Goal: Find contact information: Find contact information

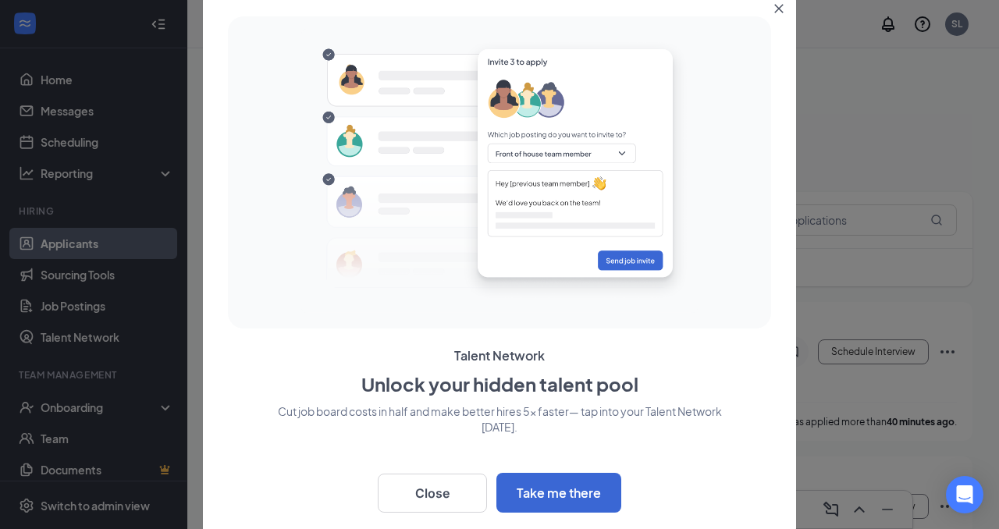
click at [780, 9] on icon "Close" at bounding box center [778, 8] width 9 height 9
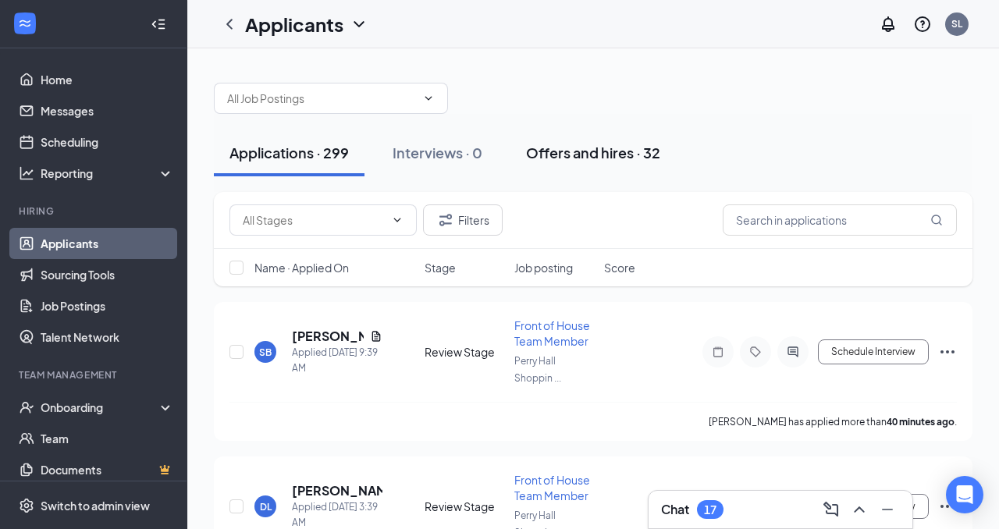
click at [603, 154] on div "Offers and hires · 32" at bounding box center [593, 153] width 134 height 20
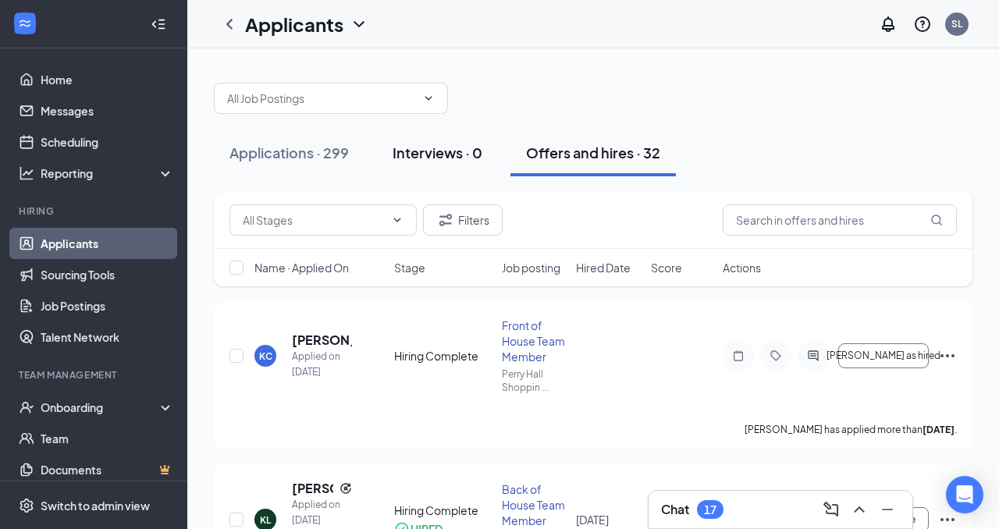
click at [434, 154] on div "Interviews · 0" at bounding box center [438, 153] width 90 height 20
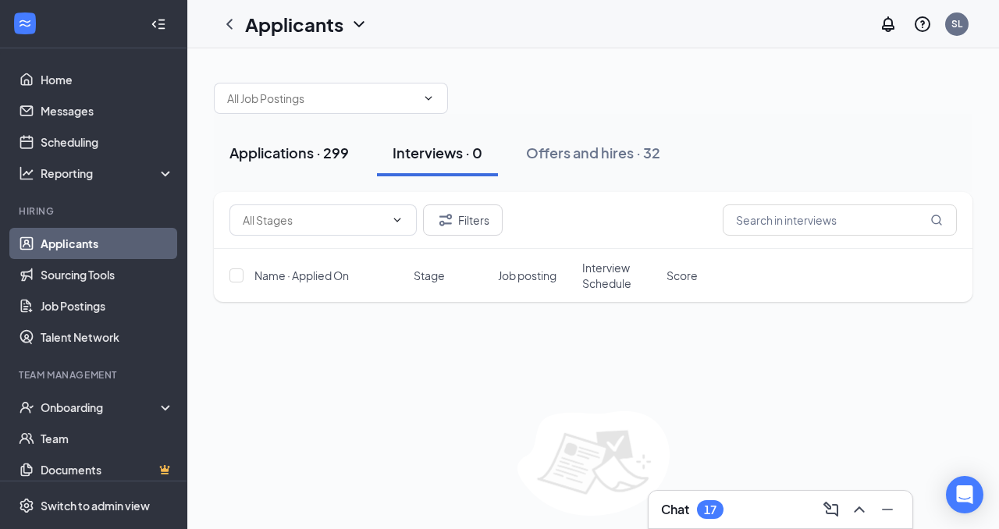
click at [286, 150] on div "Applications · 299" at bounding box center [288, 153] width 119 height 20
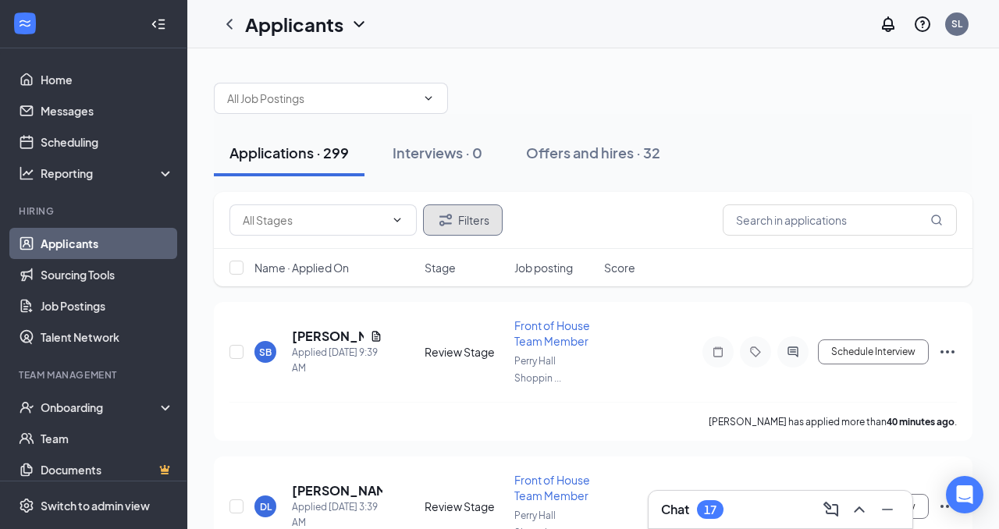
click at [469, 233] on button "Filters" at bounding box center [463, 219] width 80 height 31
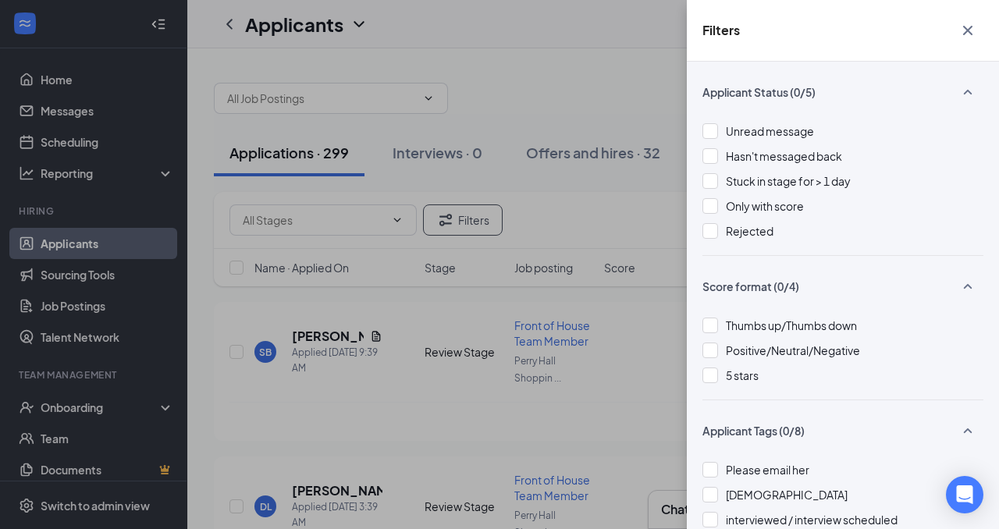
click at [972, 33] on icon "Cross" at bounding box center [967, 30] width 19 height 19
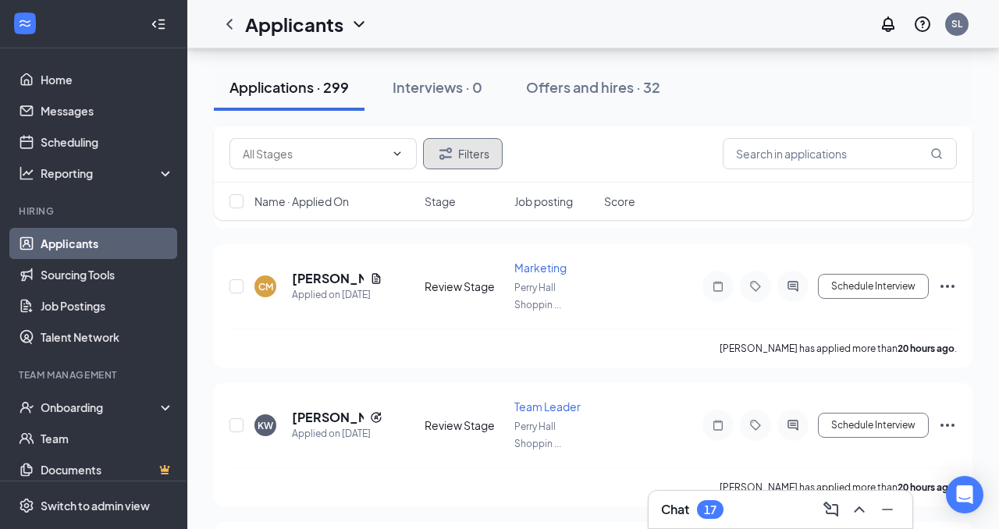
scroll to position [1259, 0]
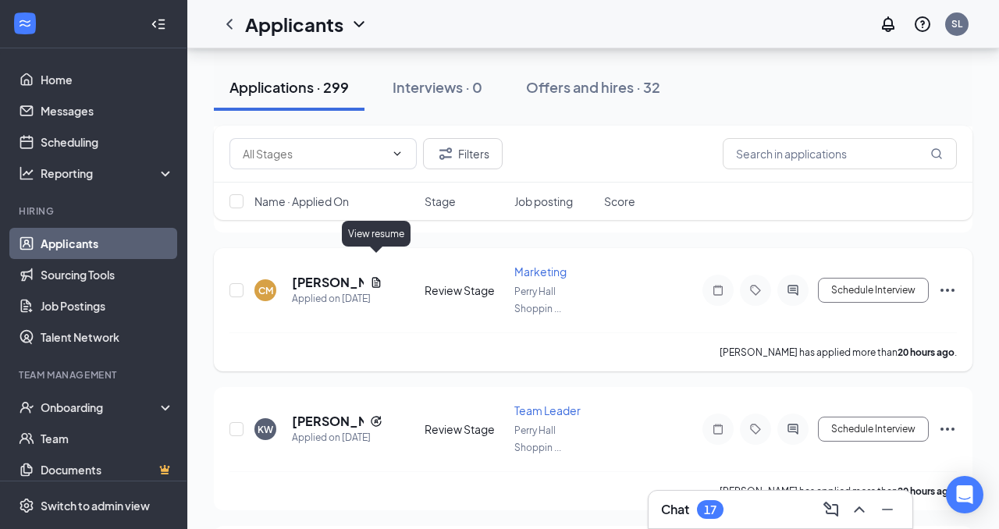
click at [378, 277] on icon "Document" at bounding box center [376, 282] width 9 height 10
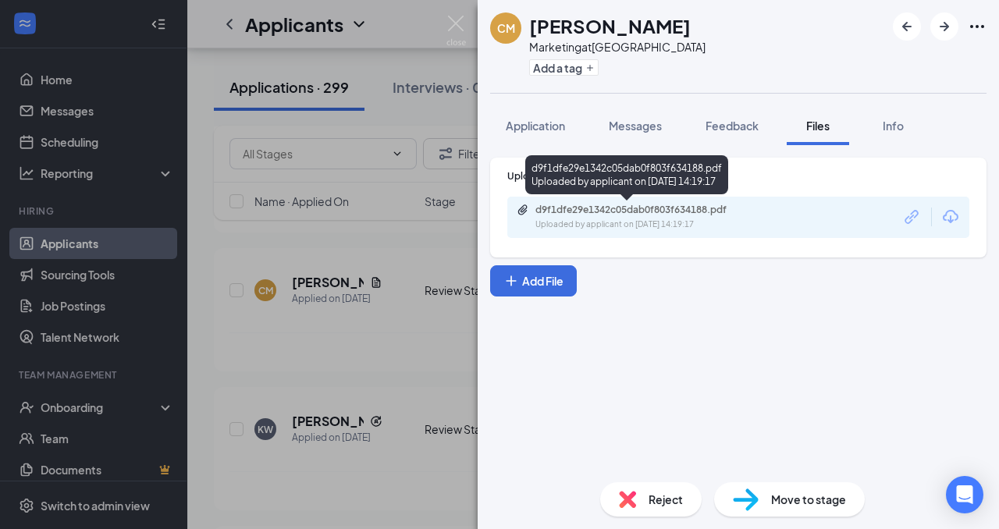
click at [657, 215] on div "d9f1dfe29e1342c05dab0f803f634188.pdf" at bounding box center [644, 210] width 218 height 12
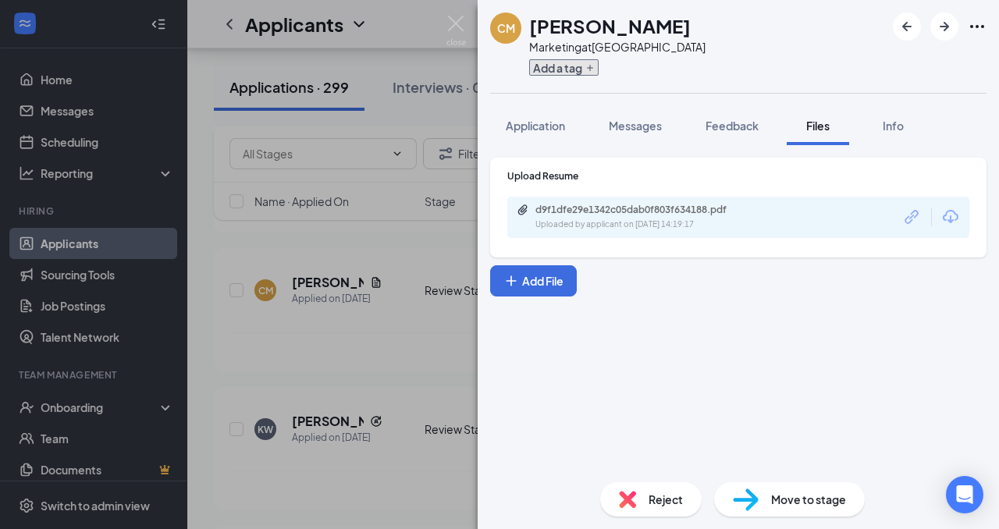
click at [576, 74] on button "Add a tag" at bounding box center [563, 67] width 69 height 16
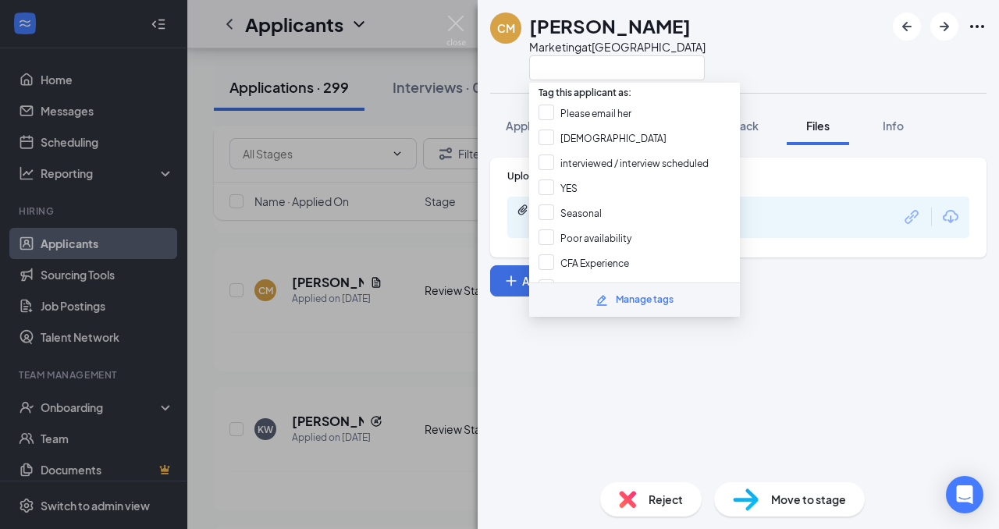
click at [602, 297] on icon "Pencil" at bounding box center [601, 300] width 10 height 10
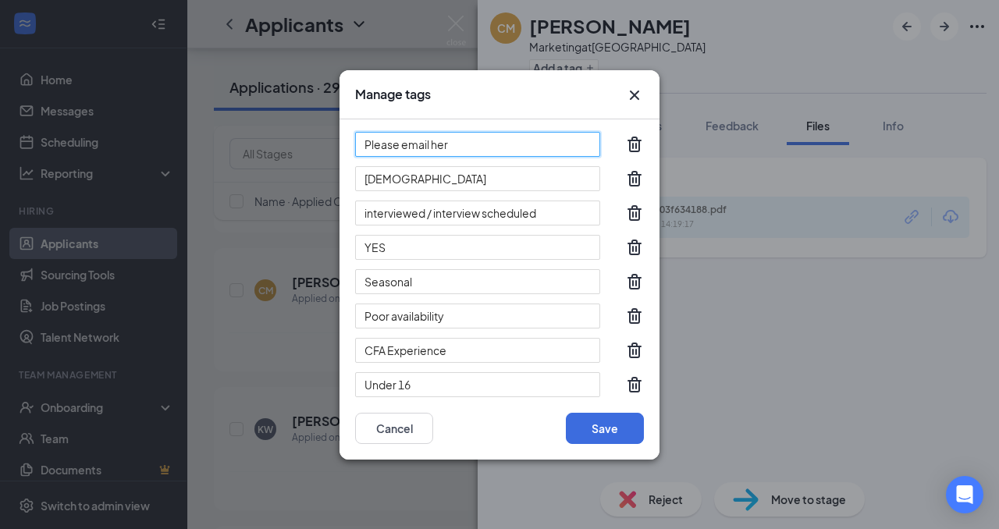
click at [537, 142] on input "Please email her" at bounding box center [477, 144] width 245 height 25
drag, startPoint x: 458, startPoint y: 146, endPoint x: 353, endPoint y: 135, distance: 105.1
click at [353, 135] on div "Please email her BOH interviewed / interview scheduled YES Seasonal Poor availa…" at bounding box center [499, 258] width 320 height 278
type input "T"
type input "Marketing applicant"
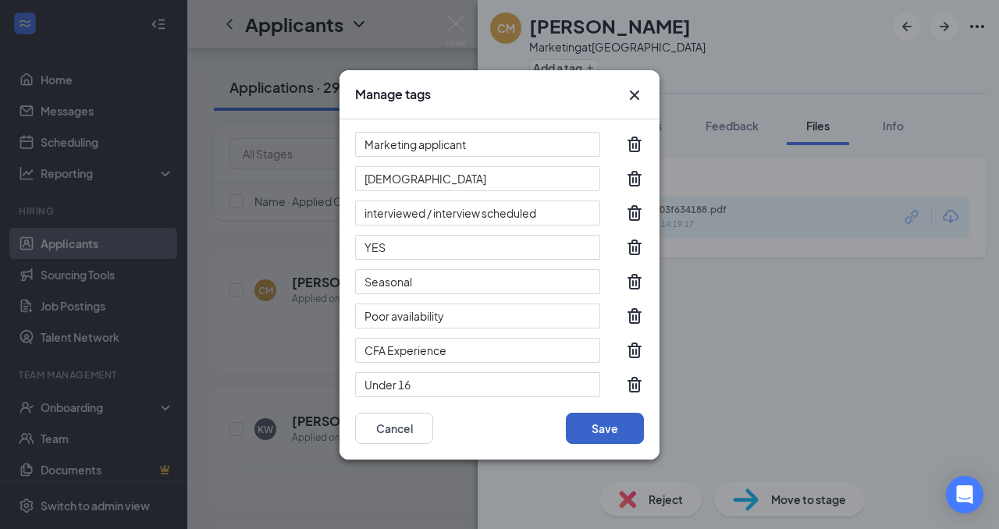
click at [602, 421] on button "Save" at bounding box center [605, 428] width 78 height 31
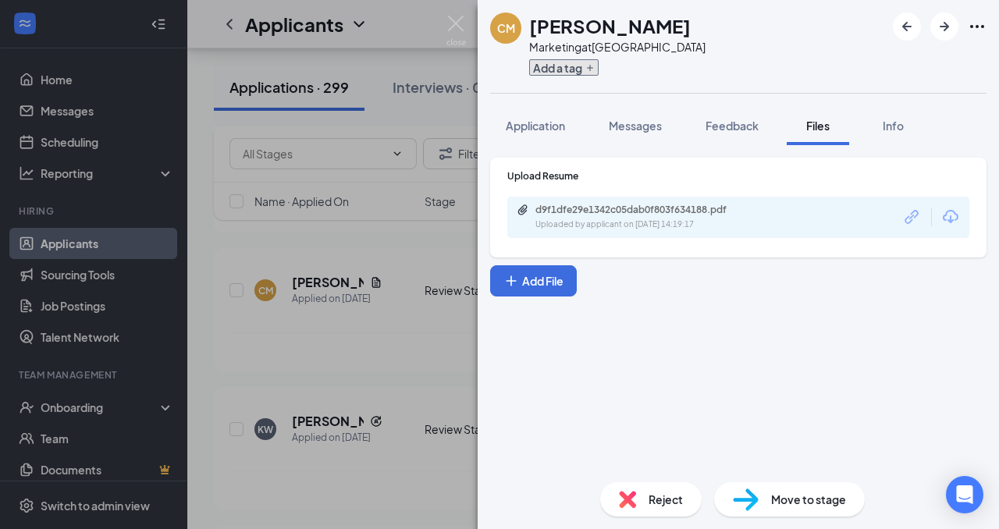
click at [587, 69] on icon "Plus" at bounding box center [589, 67] width 9 height 9
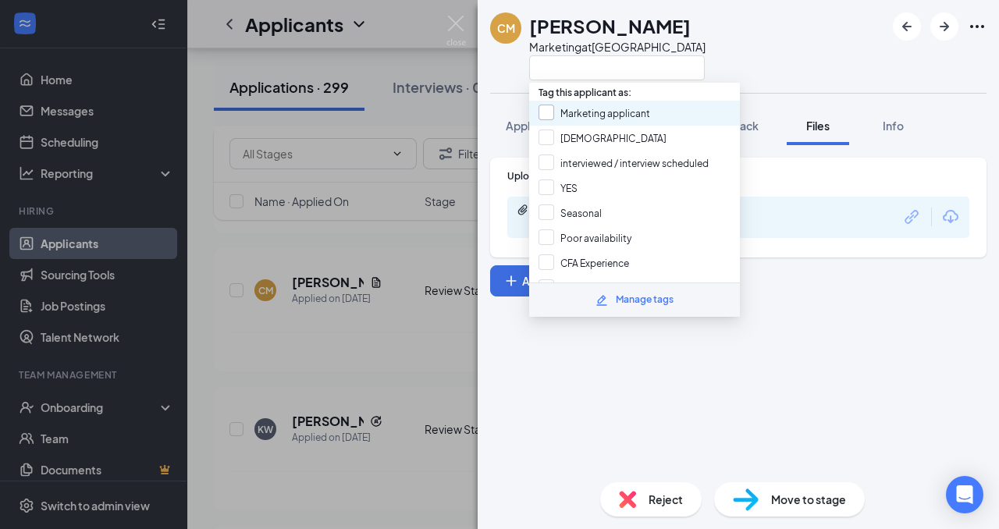
click at [588, 108] on input "Marketing applicant" at bounding box center [594, 113] width 112 height 17
checkbox input "true"
click at [797, 49] on div "CM [PERSON_NAME] Marketing at [GEOGRAPHIC_DATA]" at bounding box center [738, 46] width 521 height 93
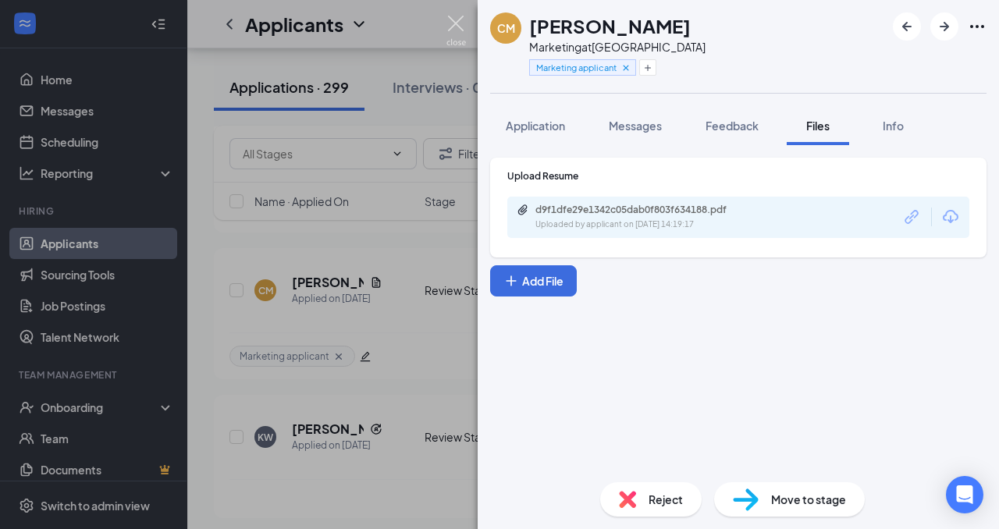
click at [455, 27] on img at bounding box center [456, 31] width 20 height 30
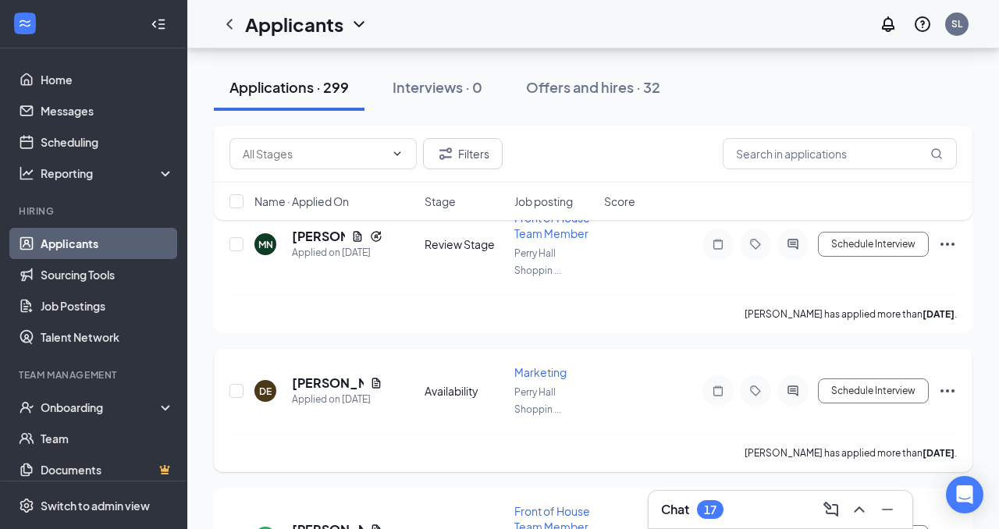
scroll to position [2242, 0]
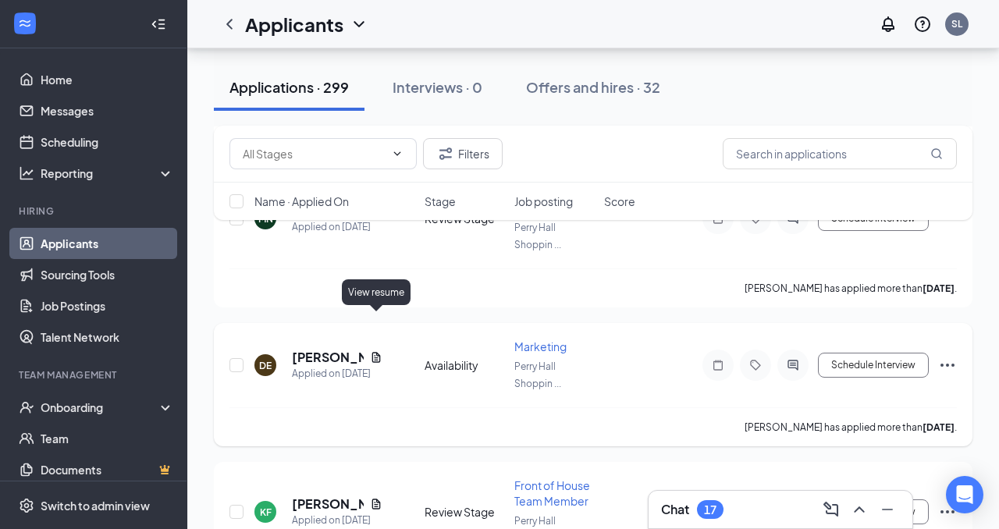
click at [375, 351] on icon "Document" at bounding box center [376, 357] width 12 height 12
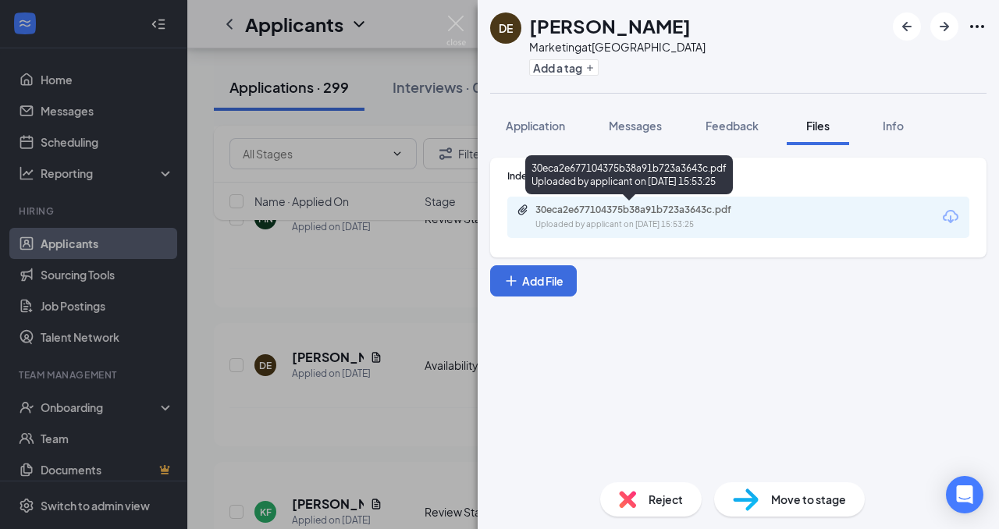
click at [594, 215] on div "30eca2e677104375b38a91b723a3643c.pdf" at bounding box center [644, 210] width 218 height 12
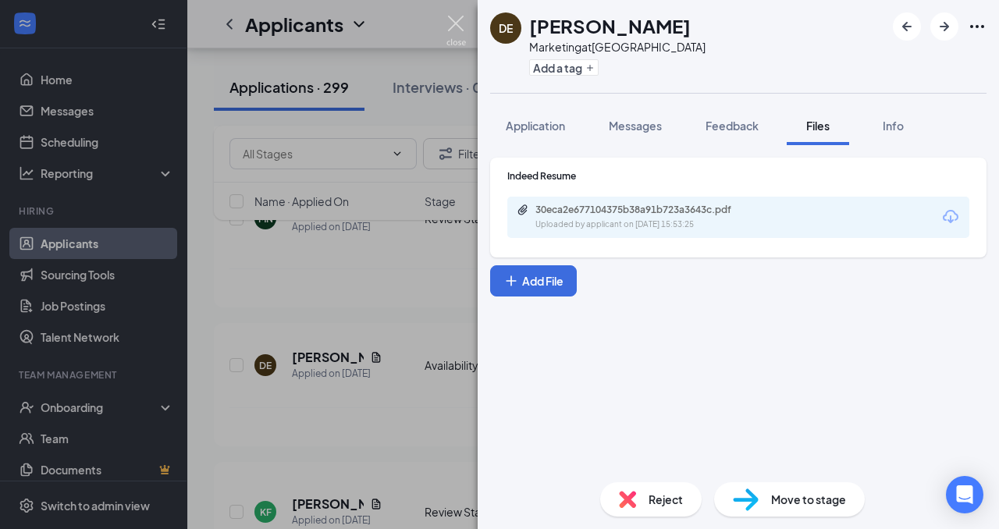
click at [457, 23] on img at bounding box center [456, 31] width 20 height 30
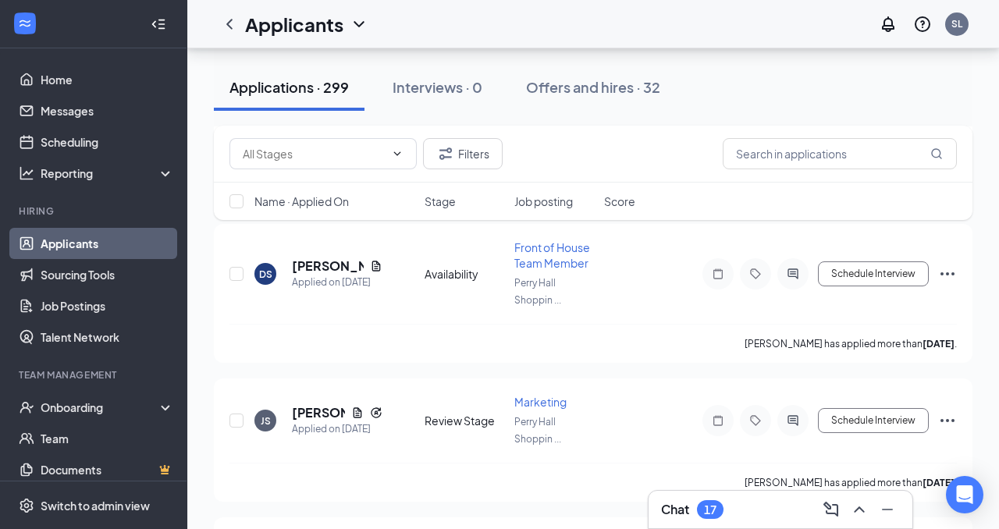
scroll to position [3408, 0]
click at [359, 405] on icon "Document" at bounding box center [357, 411] width 12 height 12
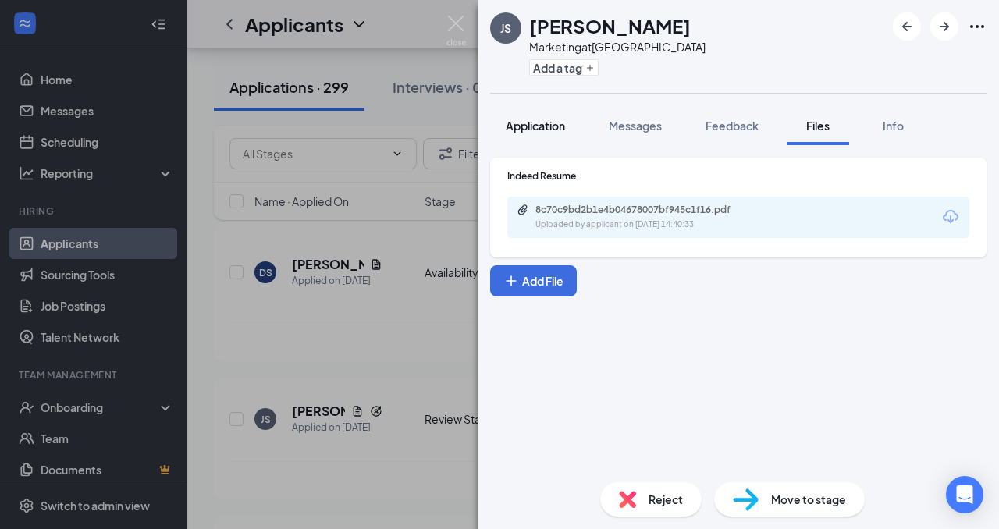
click at [546, 126] on span "Application" at bounding box center [535, 126] width 59 height 14
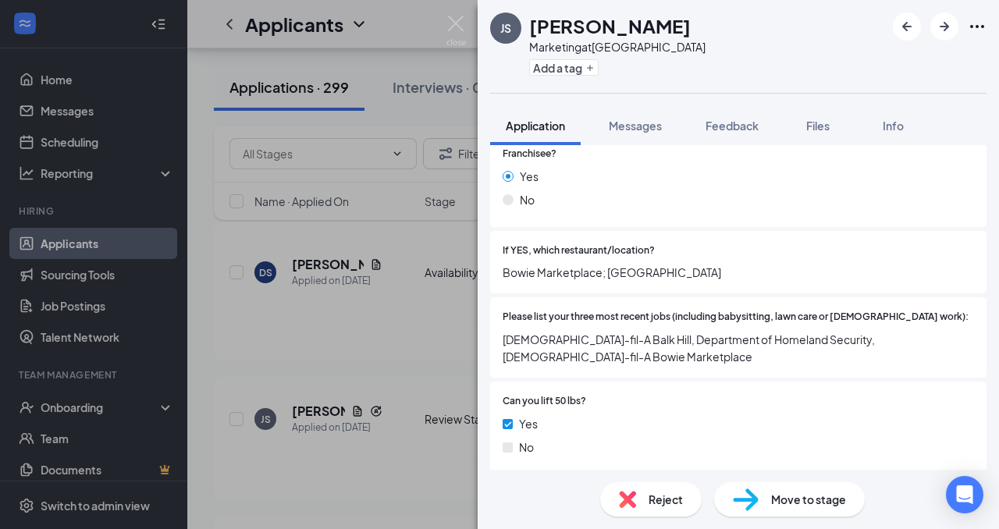
scroll to position [38, 0]
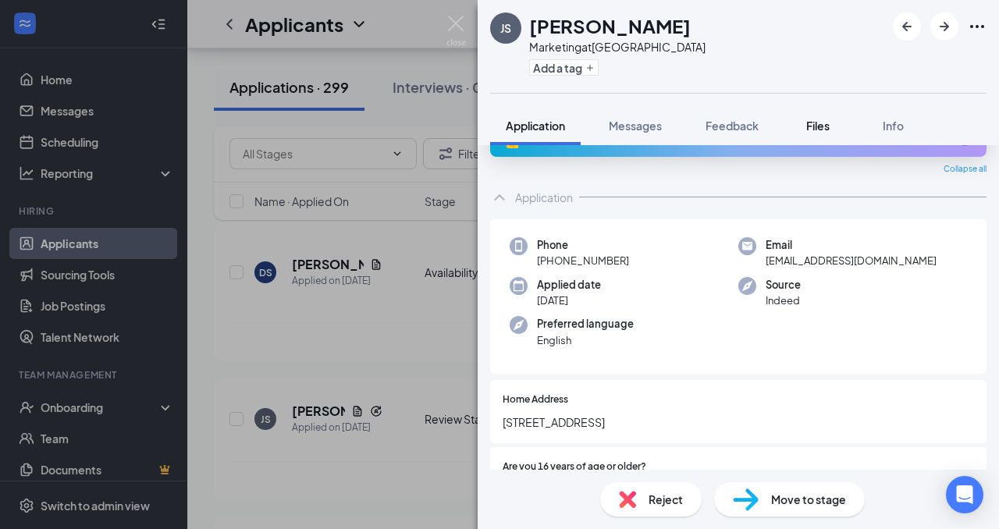
click at [815, 123] on span "Files" at bounding box center [817, 126] width 23 height 14
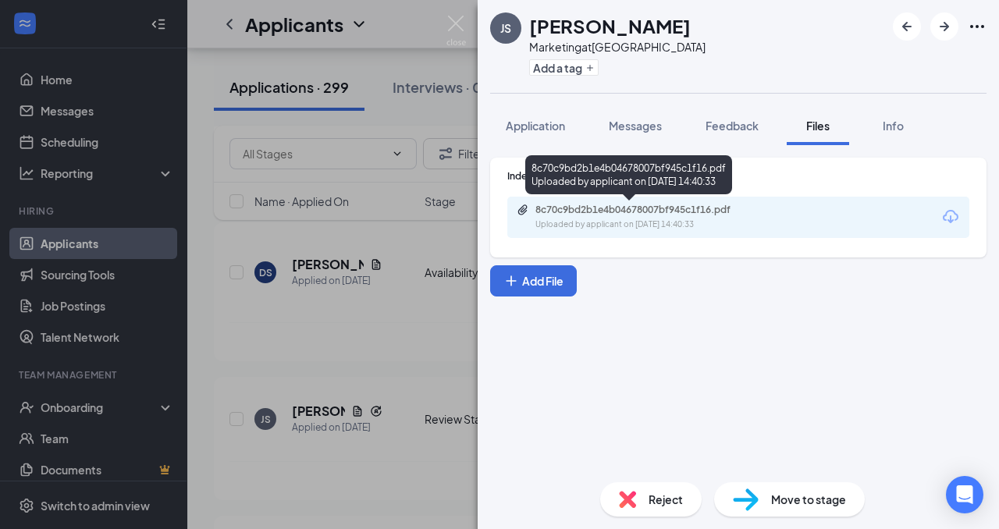
click at [634, 198] on div "8c70c9bd2b1e4b04678007bf945c1f16.pdf Uploaded by applicant on [DATE] 14:40:33" at bounding box center [628, 177] width 207 height 45
click at [636, 208] on div "8c70c9bd2b1e4b04678007bf945c1f16.pdf" at bounding box center [644, 210] width 218 height 12
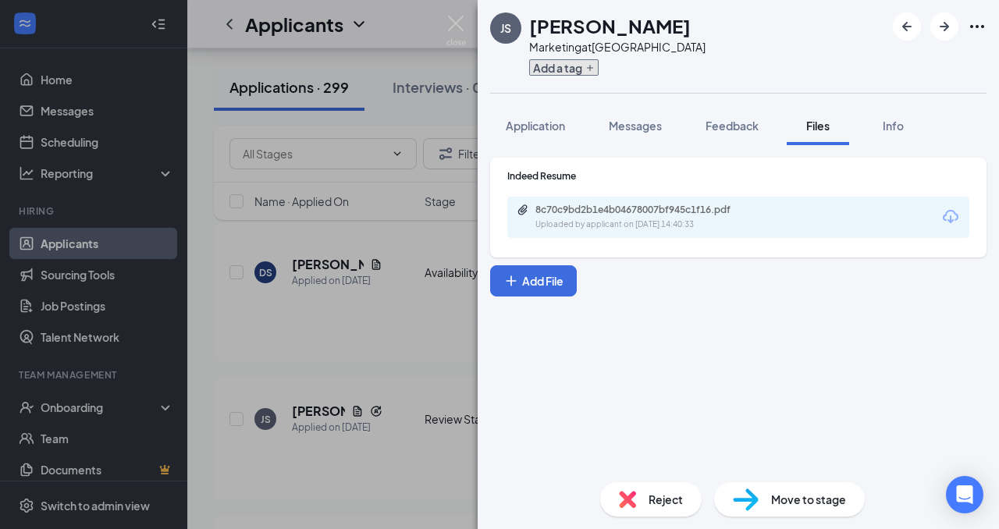
click at [581, 66] on button "Add a tag" at bounding box center [563, 67] width 69 height 16
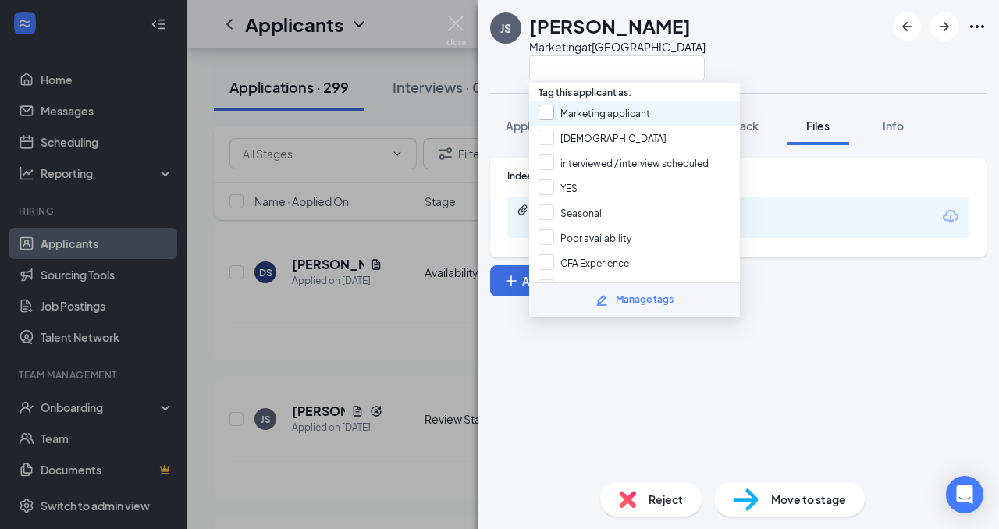
click at [558, 116] on input "Marketing applicant" at bounding box center [594, 113] width 112 height 17
checkbox input "true"
click at [772, 68] on div "JS [PERSON_NAME] Marketing at [GEOGRAPHIC_DATA]" at bounding box center [738, 46] width 521 height 93
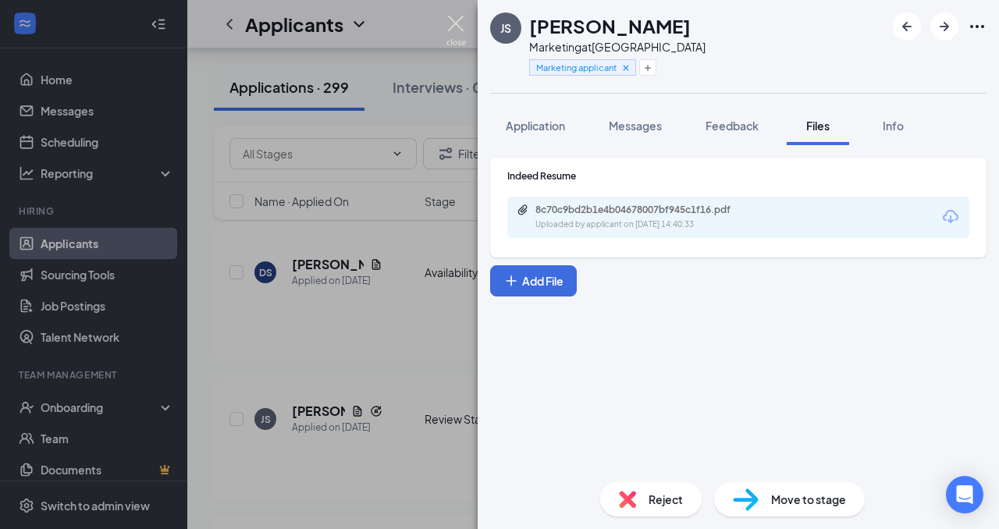
click at [462, 20] on img at bounding box center [456, 31] width 20 height 30
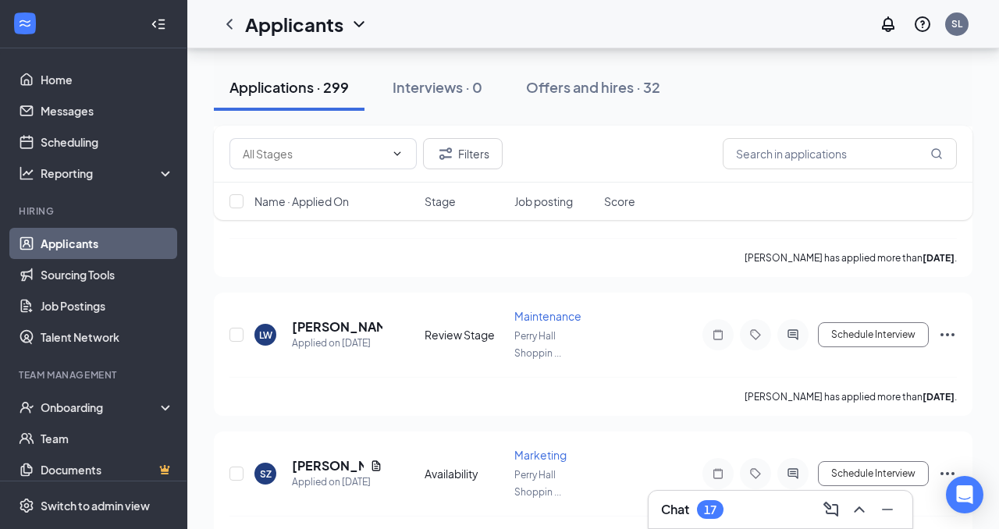
scroll to position [4150, 0]
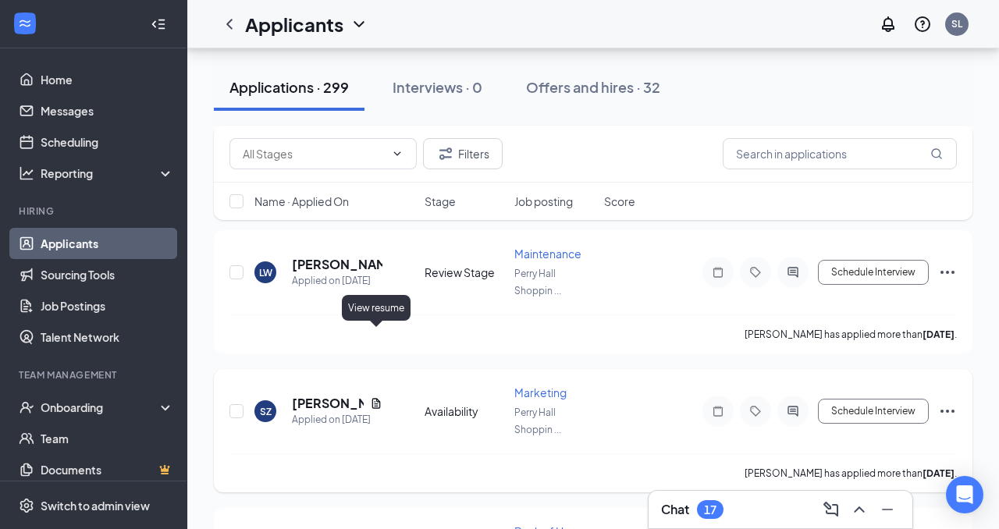
click at [378, 398] on icon "Document" at bounding box center [376, 403] width 9 height 10
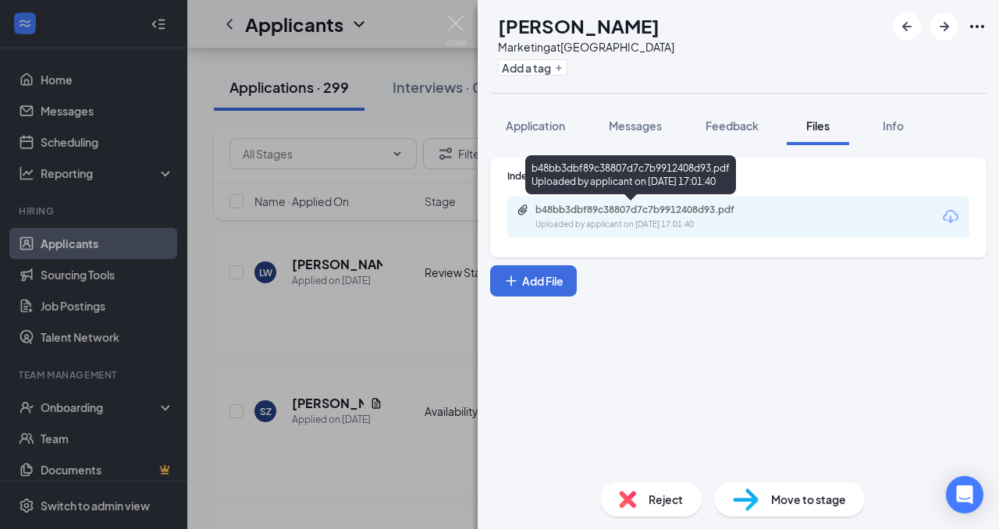
click at [571, 214] on div "b48bb3dbf89c38807d7c7b9912408d93.pdf" at bounding box center [644, 210] width 218 height 12
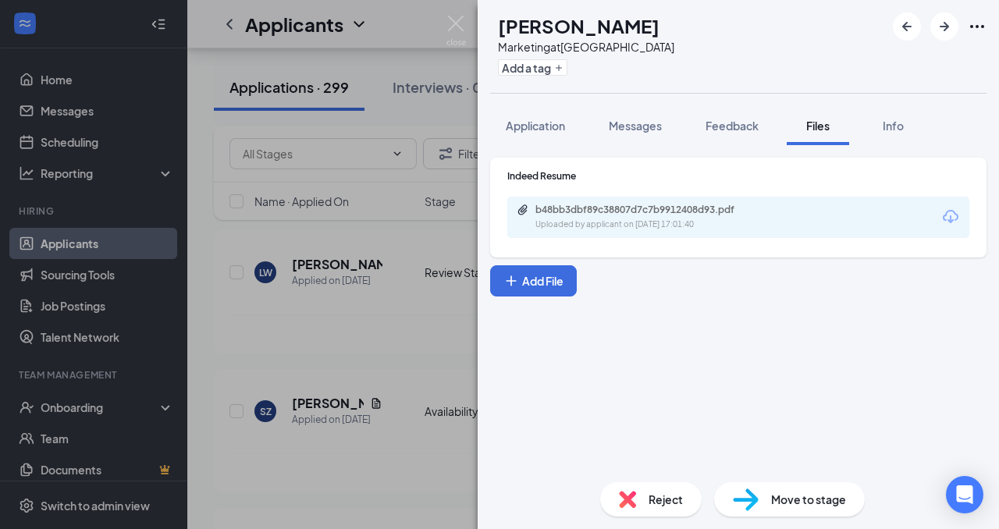
click at [467, 25] on div "SZ [PERSON_NAME] Marketing at [GEOGRAPHIC_DATA] Add a tag Application Messages …" at bounding box center [499, 264] width 999 height 529
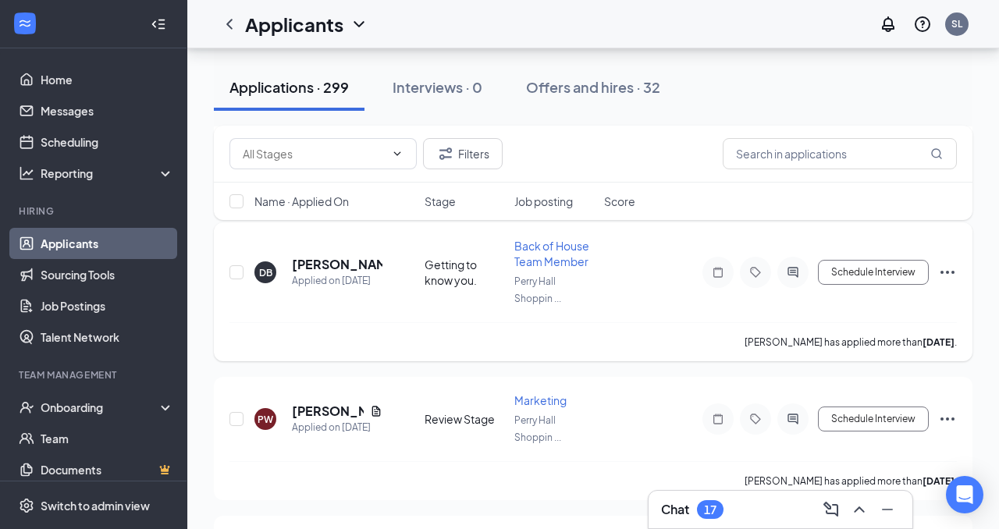
scroll to position [4436, 0]
click at [342, 402] on h5 "[PERSON_NAME]" at bounding box center [328, 410] width 72 height 17
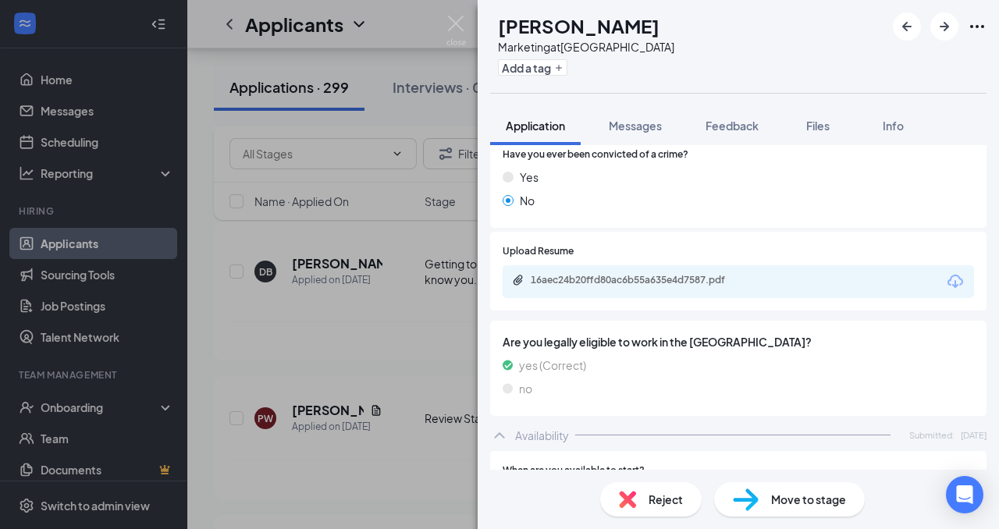
scroll to position [847, 0]
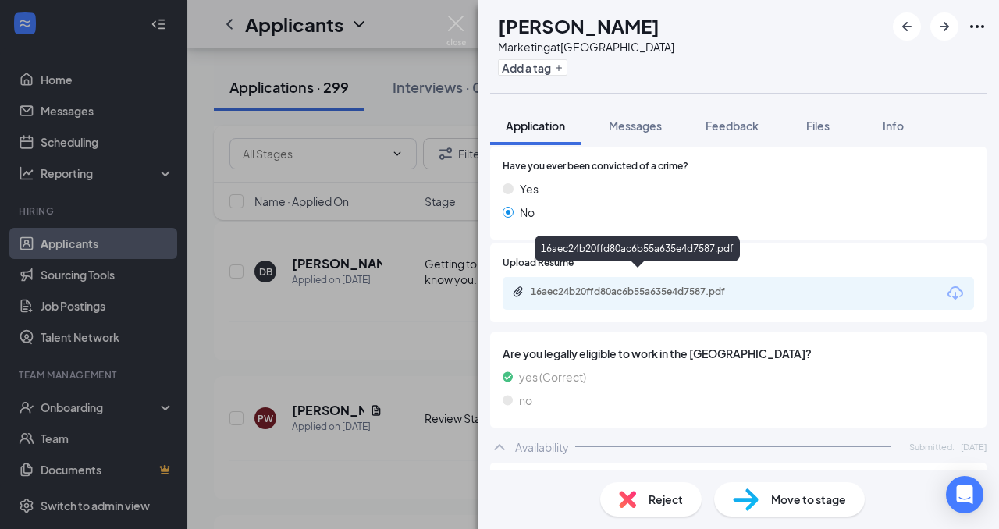
click at [645, 286] on div "16aec24b20ffd80ac6b55a635e4d7587.pdf" at bounding box center [640, 292] width 218 height 12
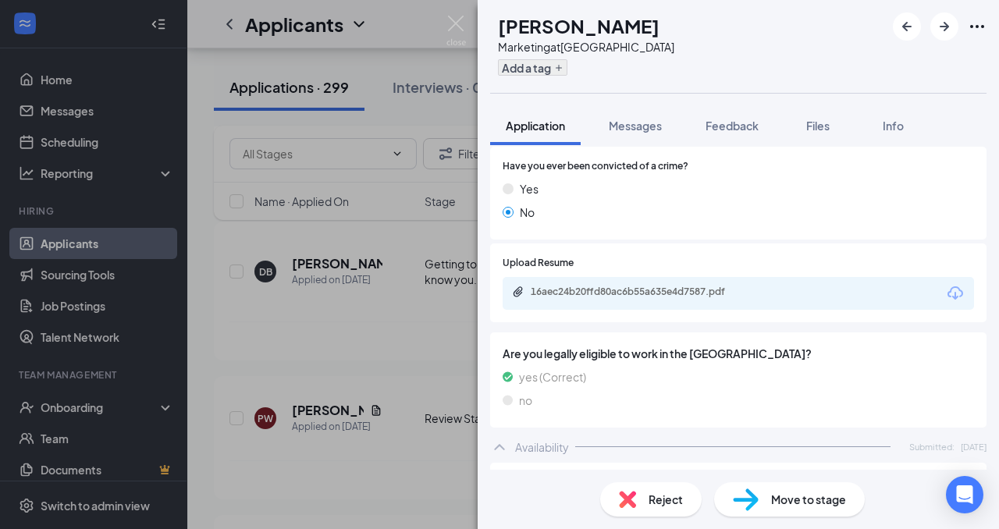
click at [555, 66] on button "Add a tag" at bounding box center [532, 67] width 69 height 16
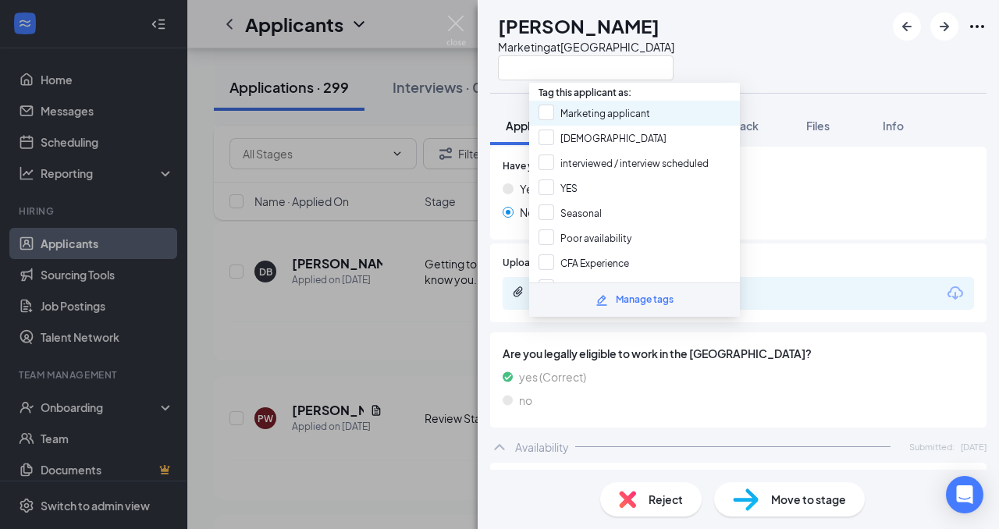
click at [556, 121] on div "Marketing applicant" at bounding box center [634, 113] width 211 height 25
checkbox input "true"
click at [765, 64] on div "PW [PERSON_NAME] Marketing at [GEOGRAPHIC_DATA]" at bounding box center [738, 46] width 521 height 93
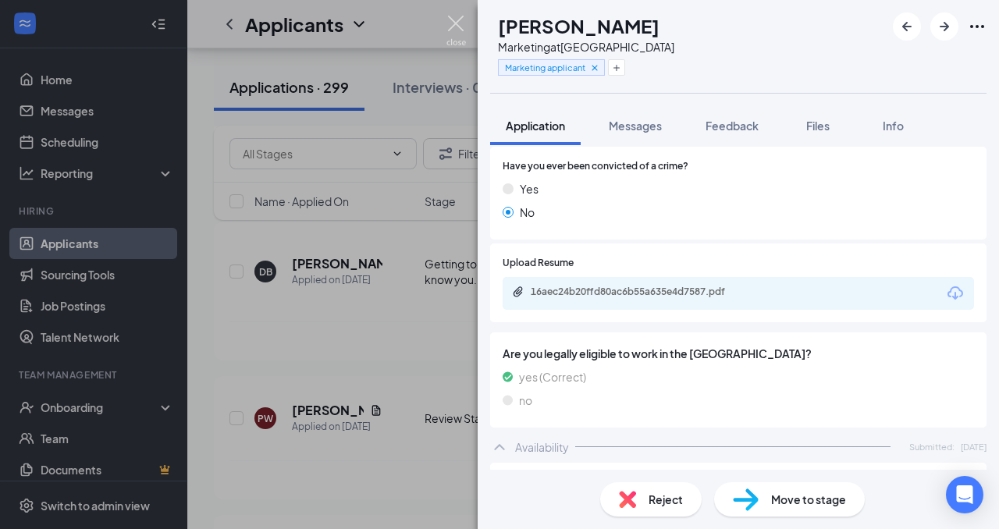
click at [456, 20] on img at bounding box center [456, 31] width 20 height 30
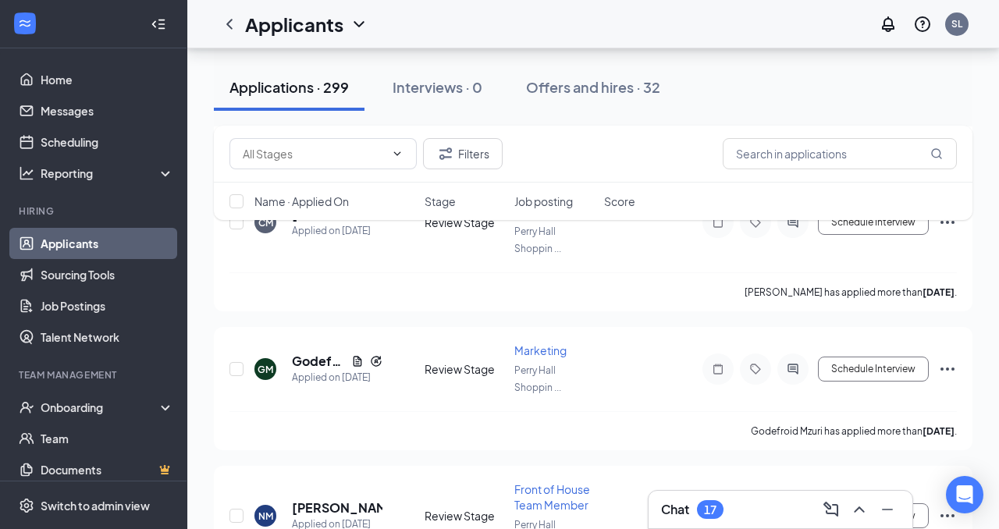
scroll to position [5817, 0]
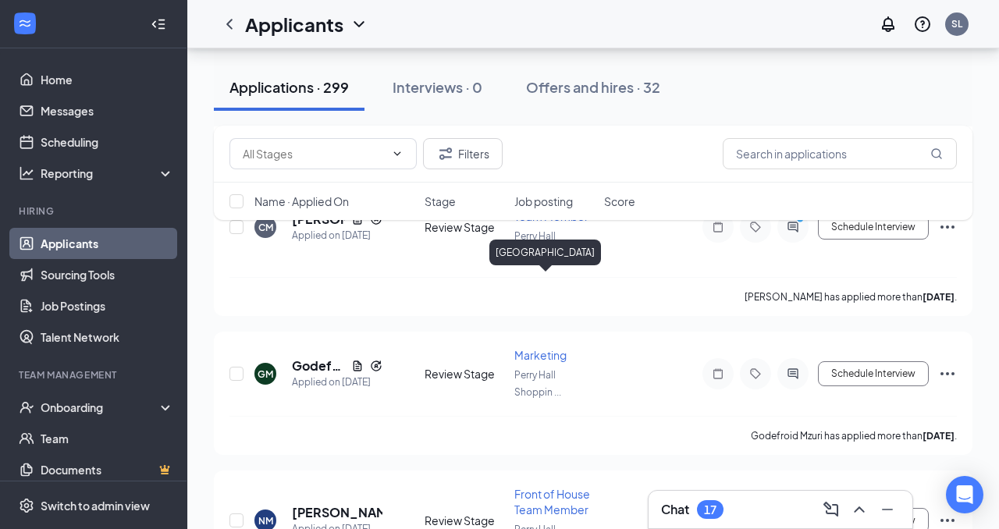
click at [544, 261] on div "[GEOGRAPHIC_DATA]" at bounding box center [545, 253] width 112 height 26
click at [579, 366] on div "Perry Hall Shoppin ..." at bounding box center [554, 383] width 80 height 34
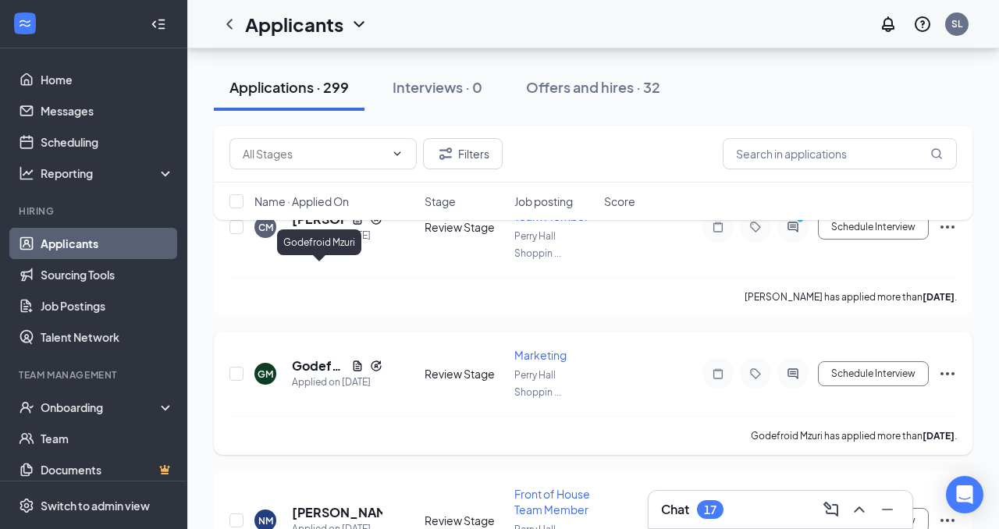
click at [307, 357] on h5 "Godefroid Mzuri" at bounding box center [318, 365] width 53 height 17
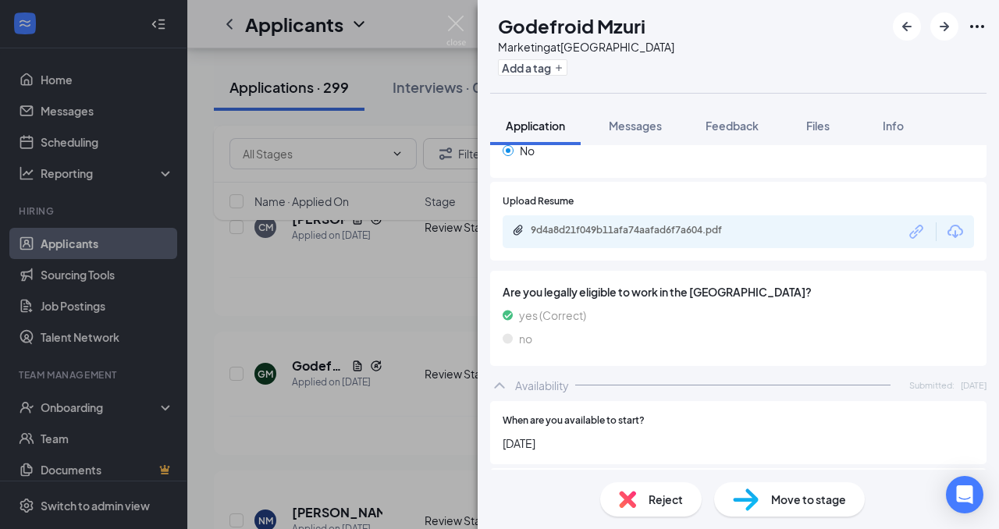
scroll to position [939, 0]
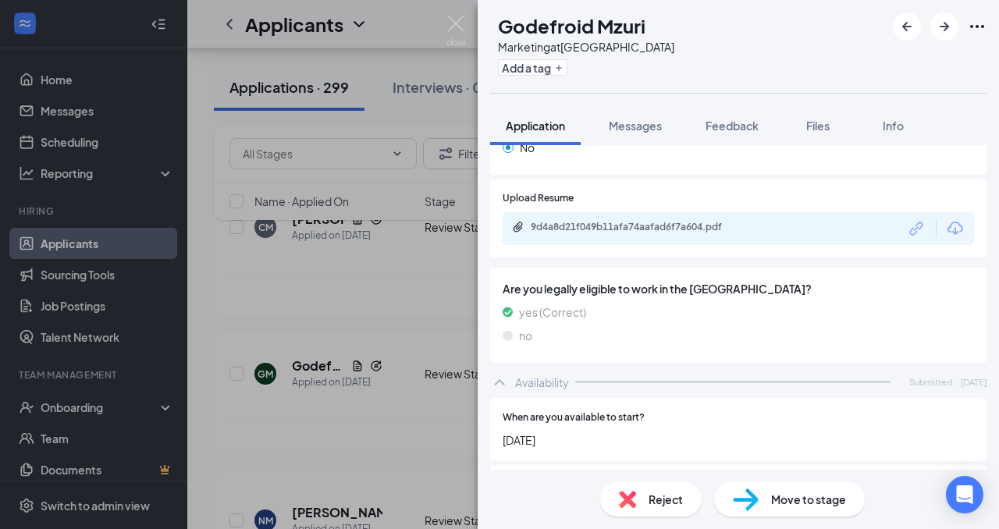
click at [695, 221] on div "9d4a8d21f049b11afa74aafad6f7a604.pdf" at bounding box center [738, 228] width 471 height 33
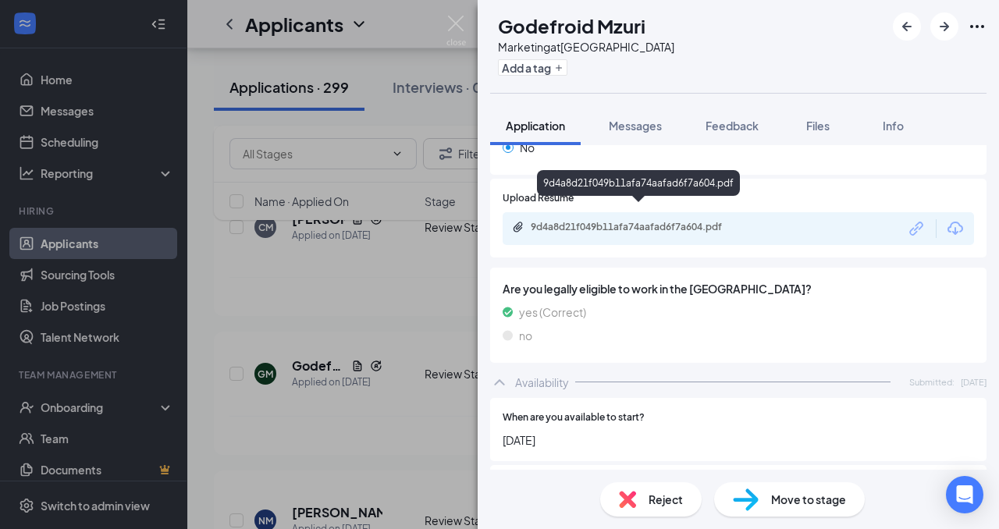
click at [689, 221] on div "9d4a8d21f049b11afa74aafad6f7a604.pdf" at bounding box center [640, 227] width 218 height 12
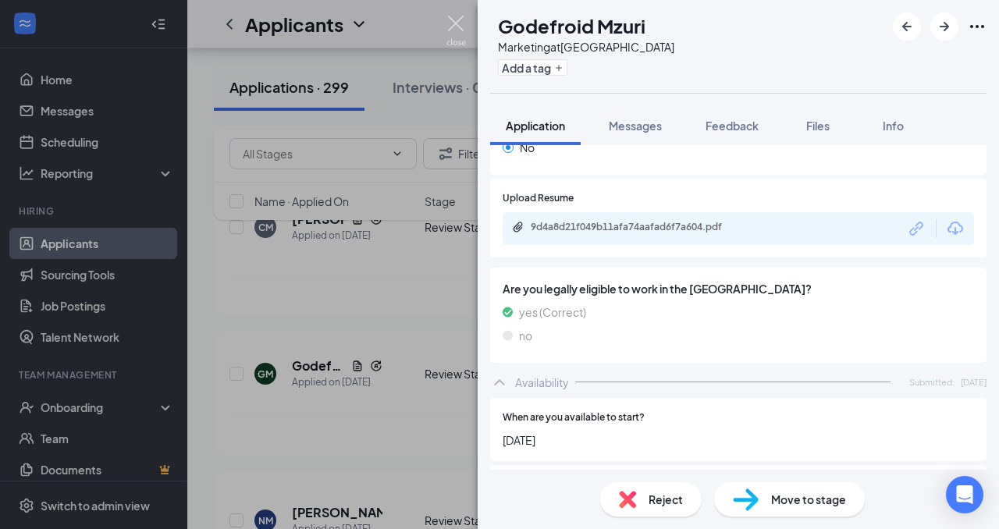
click at [461, 27] on img at bounding box center [456, 31] width 20 height 30
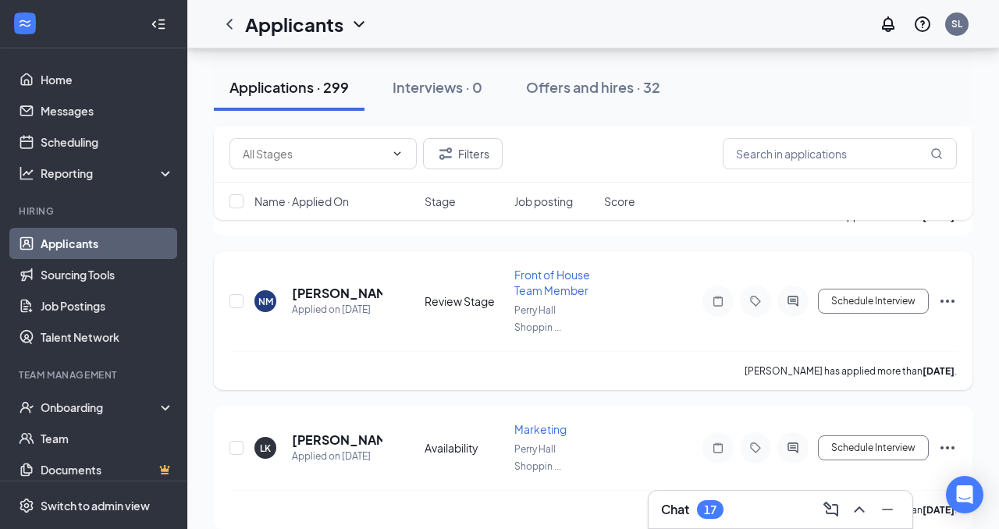
scroll to position [6041, 0]
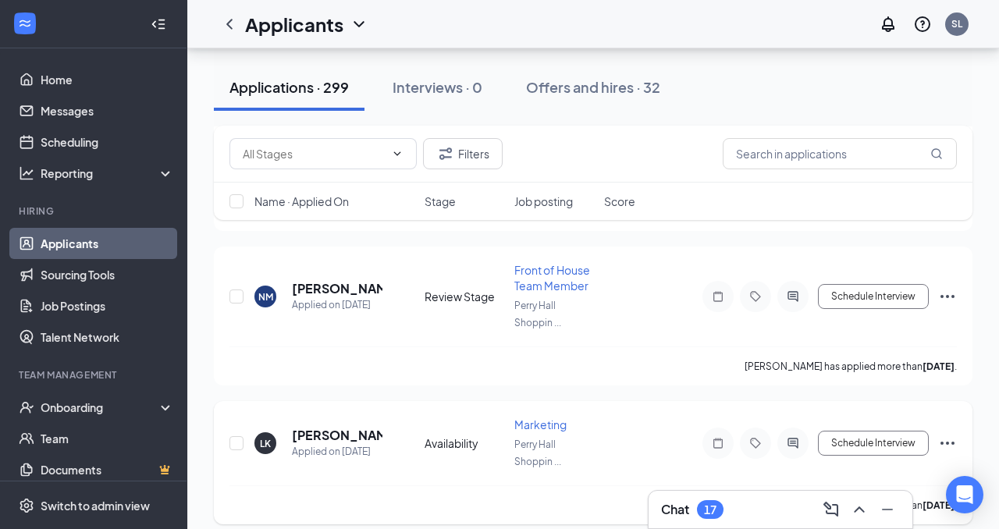
click at [531, 417] on span "Marketing" at bounding box center [540, 424] width 52 height 14
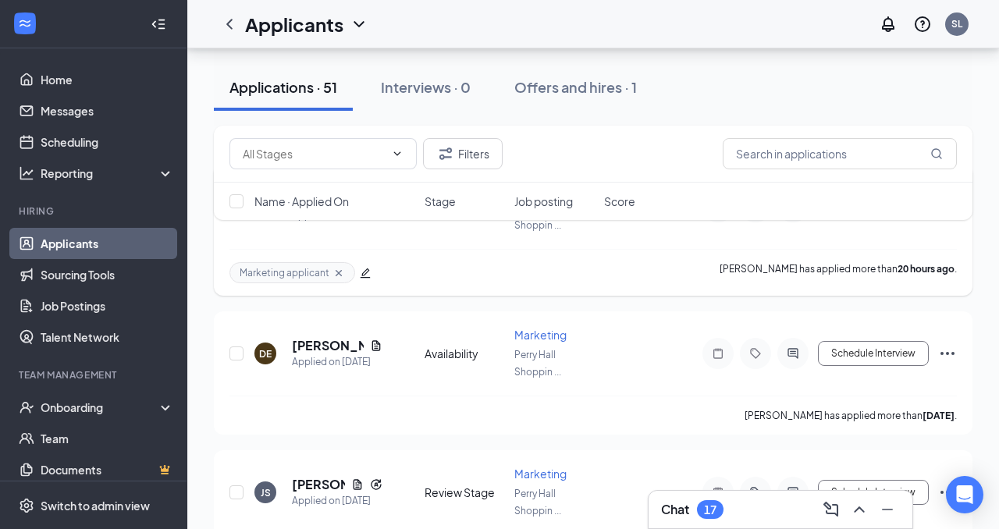
scroll to position [177, 0]
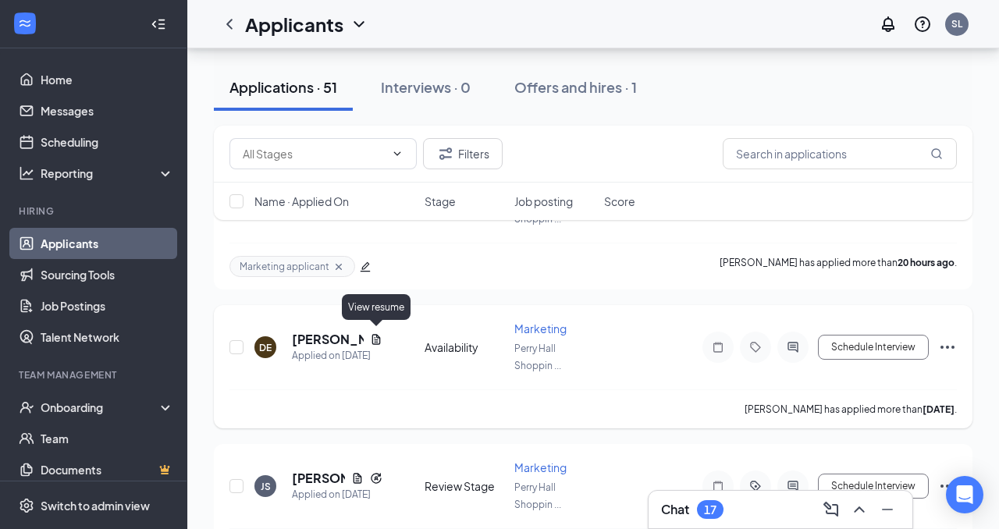
click at [377, 339] on icon "Document" at bounding box center [376, 339] width 12 height 12
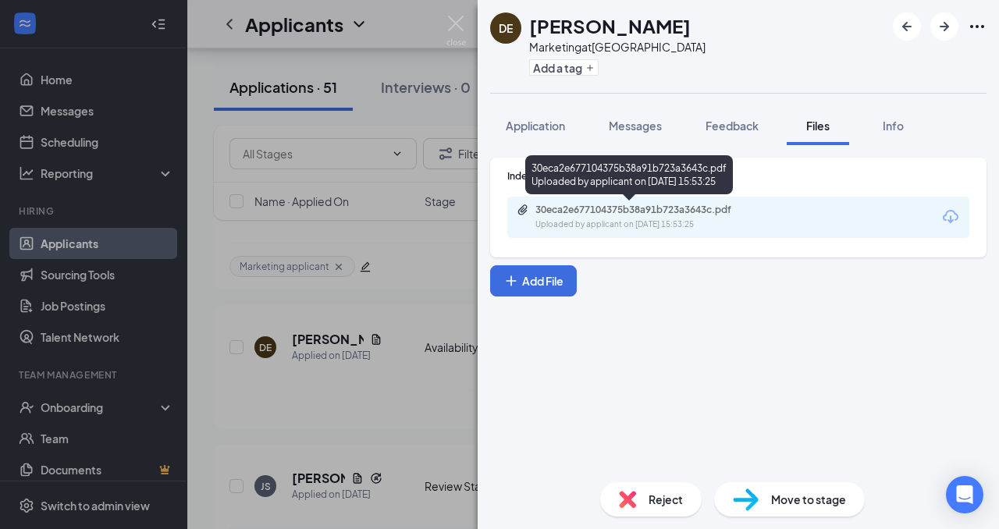
click at [569, 218] on div "Uploaded by applicant on [DATE] 15:53:25" at bounding box center [652, 224] width 234 height 12
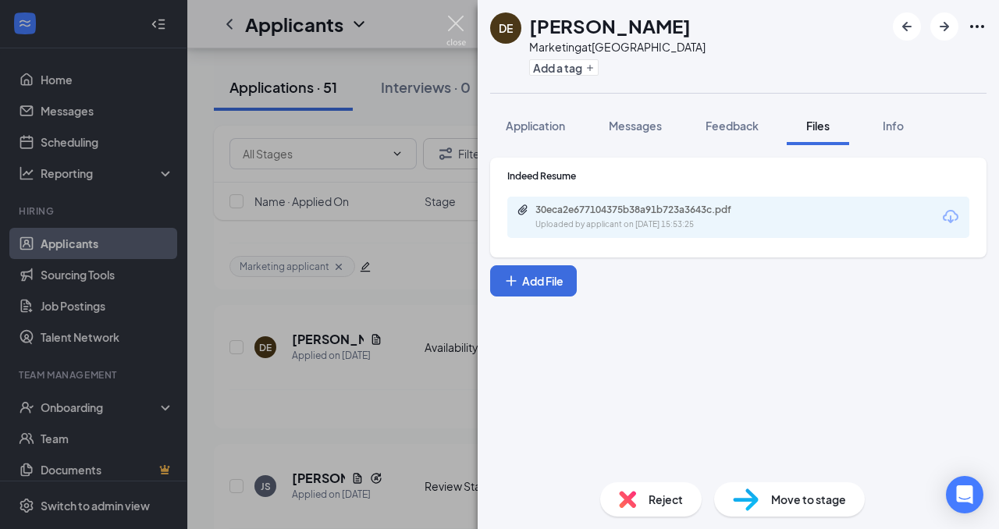
click at [448, 18] on img at bounding box center [456, 31] width 20 height 30
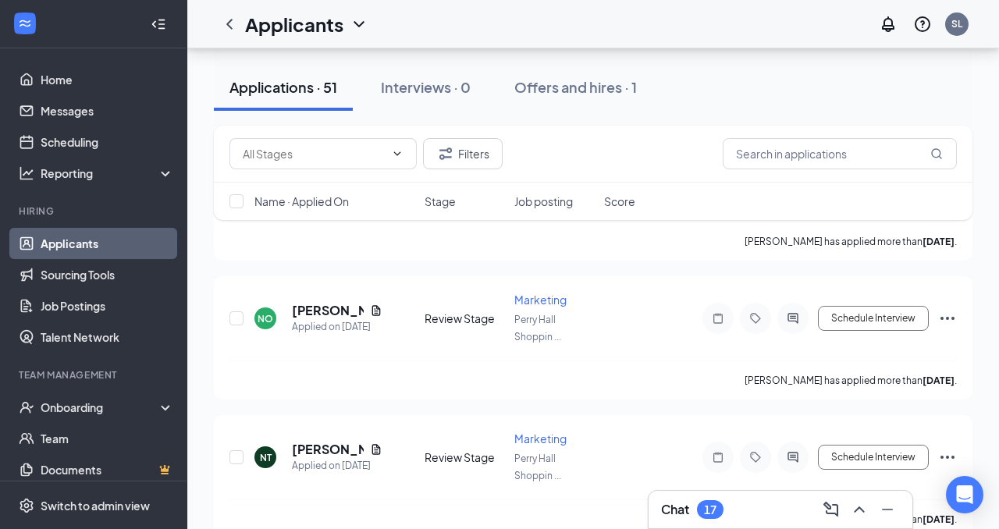
scroll to position [1060, 0]
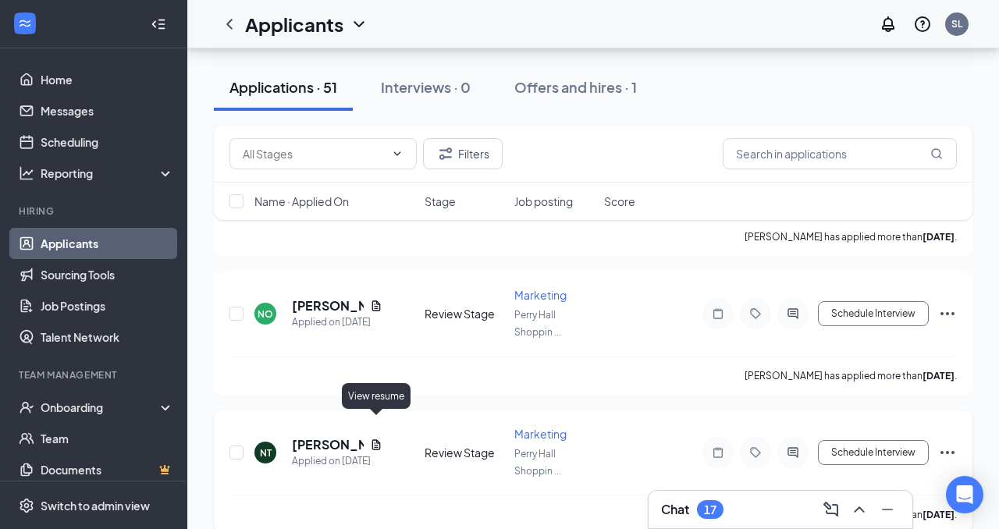
click at [375, 439] on icon "Document" at bounding box center [376, 445] width 12 height 12
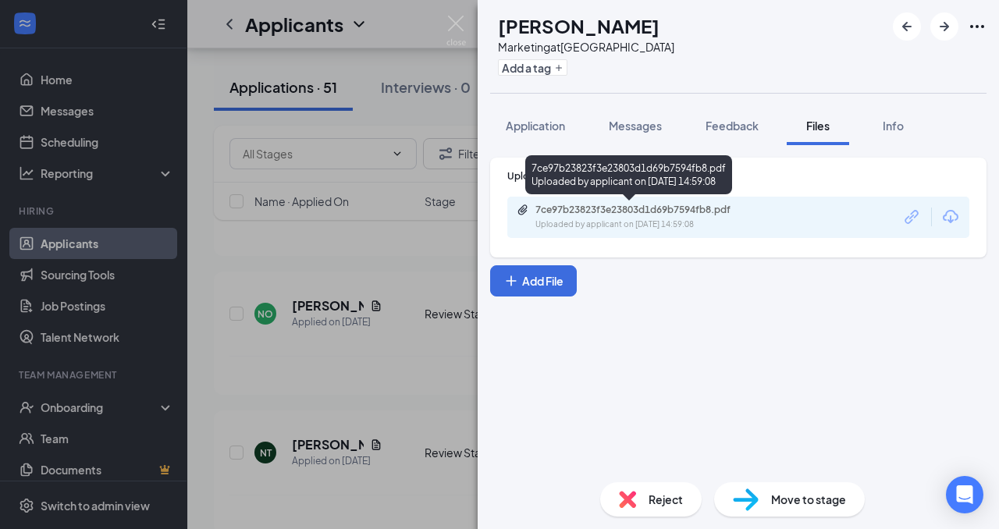
click at [627, 216] on div "7ce97b23823f3e23803d1d69b7594fb8.pdf Uploaded by applicant on [DATE] 14:59:08" at bounding box center [643, 217] width 253 height 27
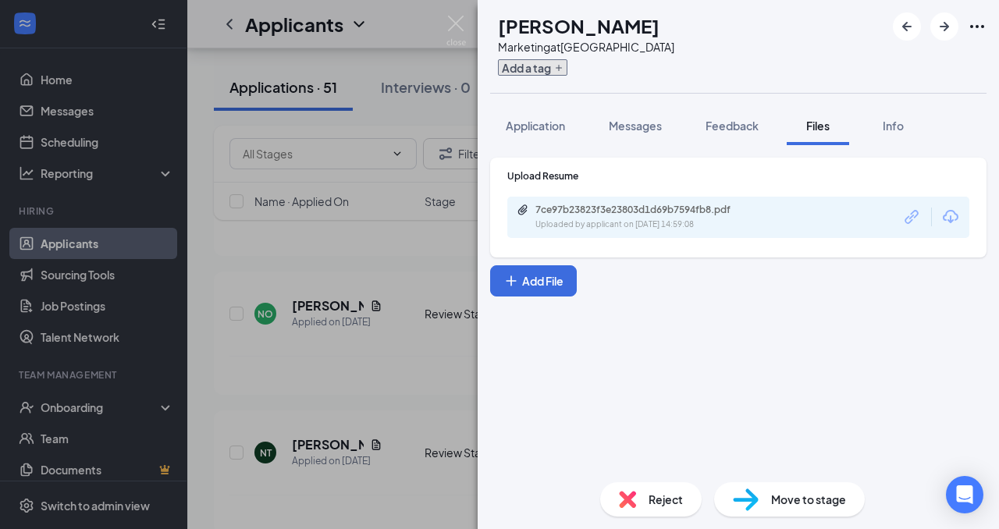
click at [563, 65] on button "Add a tag" at bounding box center [532, 67] width 69 height 16
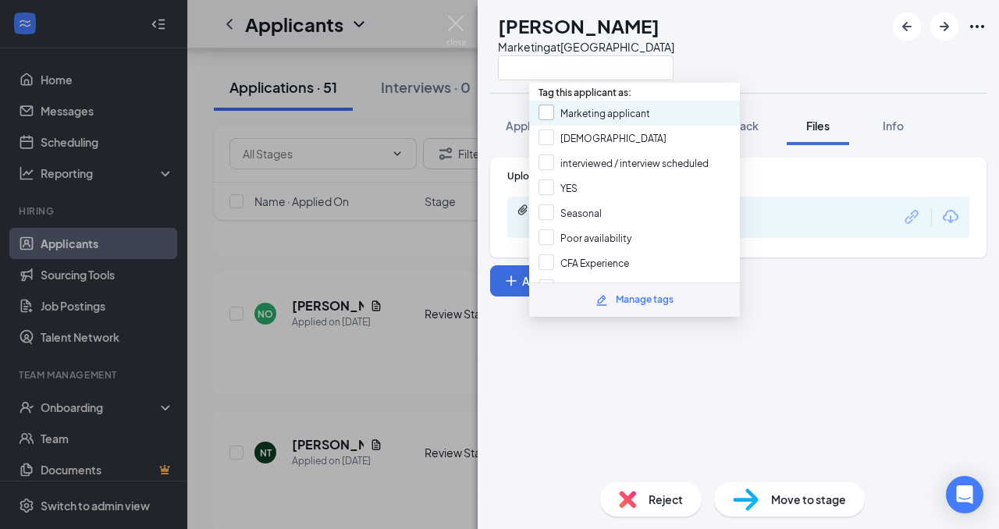
click at [556, 114] on input "Marketing applicant" at bounding box center [594, 113] width 112 height 17
checkbox input "true"
click at [759, 53] on div "NT [PERSON_NAME] Marketing at [GEOGRAPHIC_DATA]" at bounding box center [738, 46] width 521 height 93
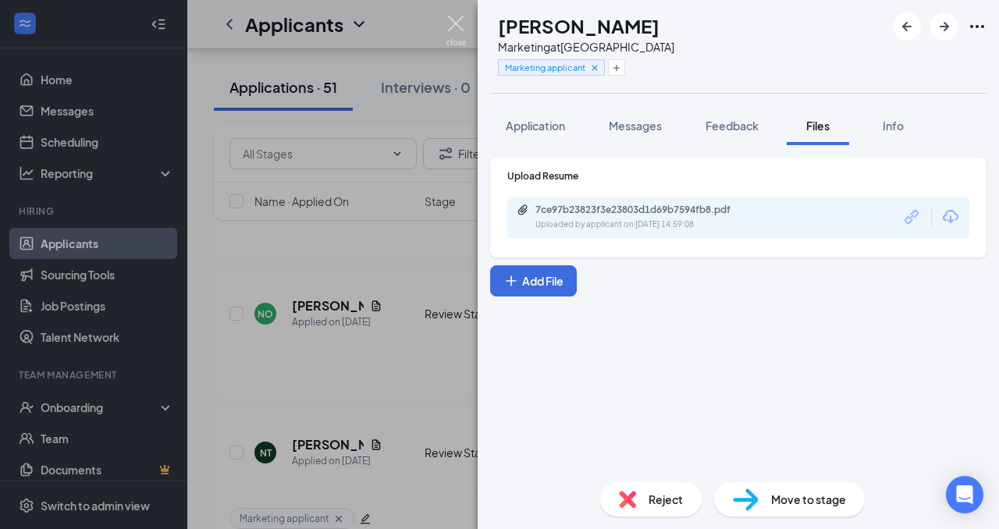
click at [454, 27] on img at bounding box center [456, 31] width 20 height 30
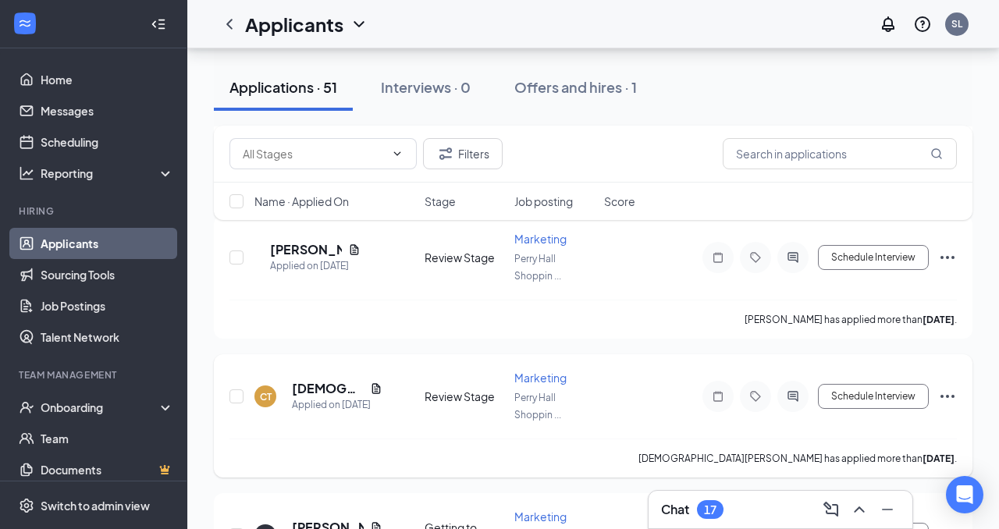
scroll to position [1412, 0]
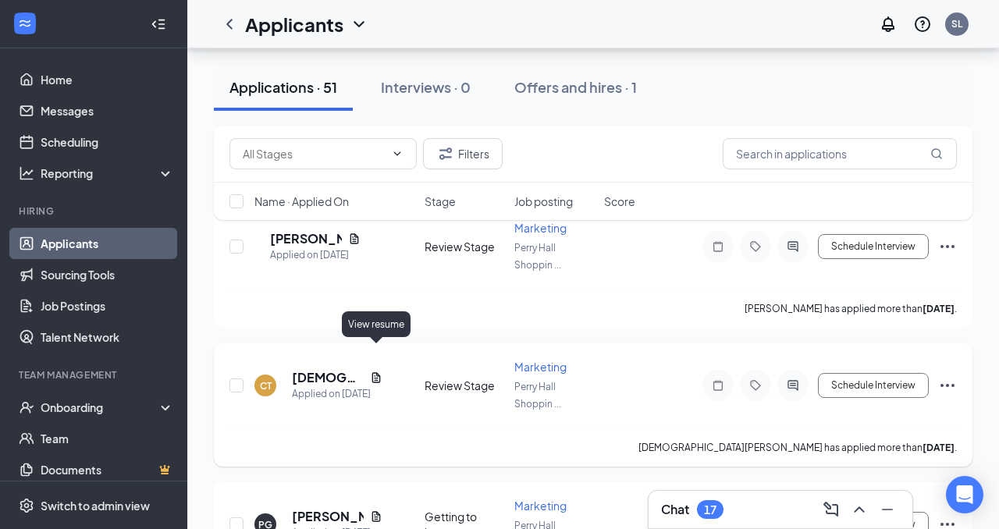
click at [373, 371] on icon "Document" at bounding box center [376, 377] width 12 height 12
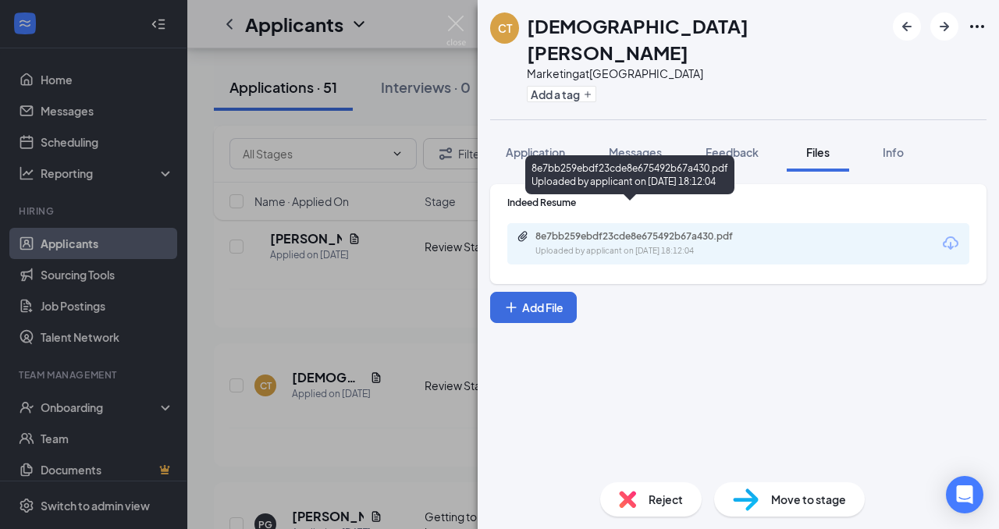
click at [588, 230] on div "8e7bb259ebdf23cde8e675492b67a430.pdf" at bounding box center [644, 236] width 218 height 12
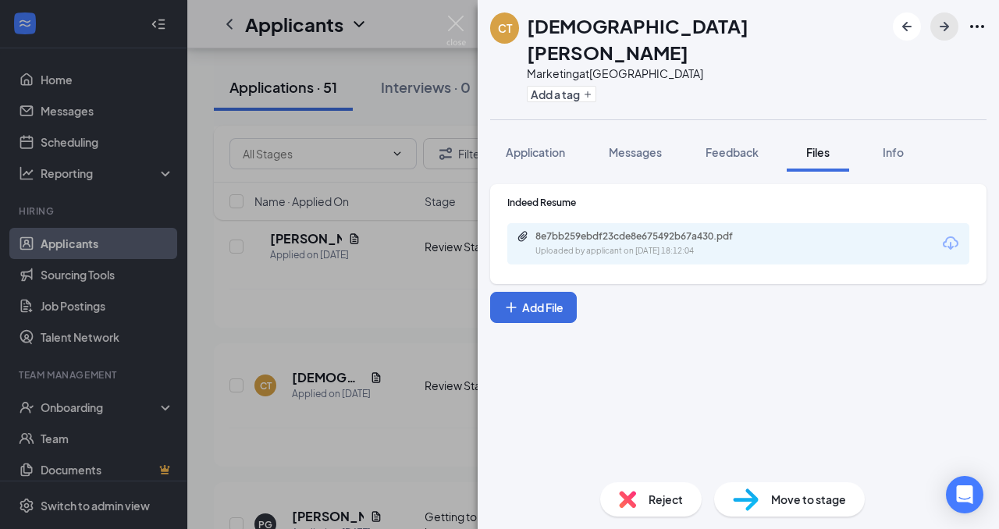
click at [935, 27] on icon "ArrowRight" at bounding box center [944, 26] width 19 height 19
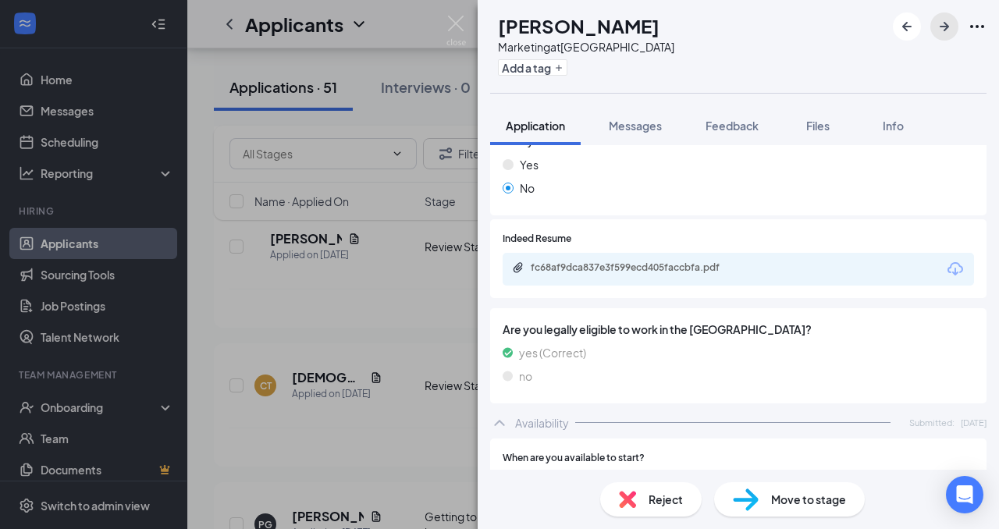
scroll to position [694, 0]
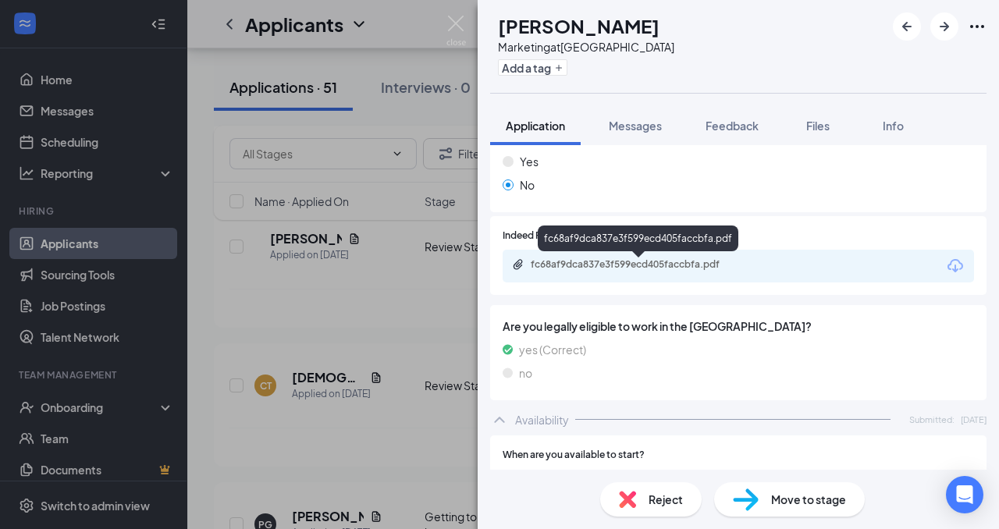
click at [631, 268] on div "fc68af9dca837e3f599ecd405faccbfa.pdf" at bounding box center [640, 264] width 218 height 12
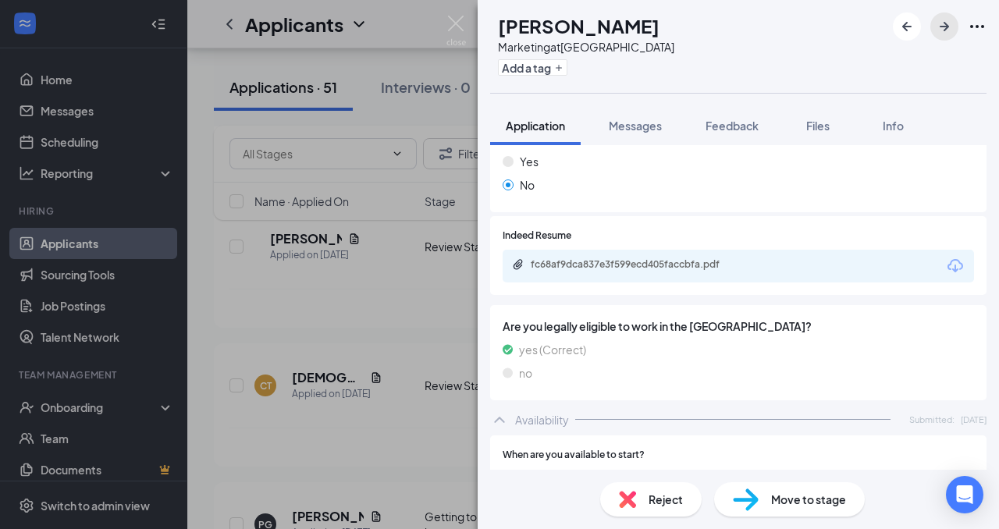
click at [947, 27] on icon "ArrowRight" at bounding box center [944, 26] width 9 height 9
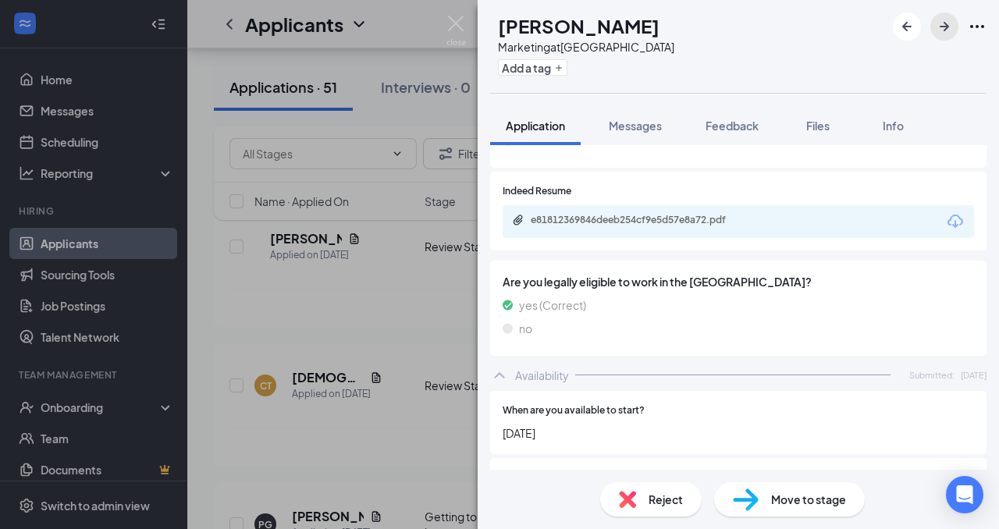
scroll to position [827, 0]
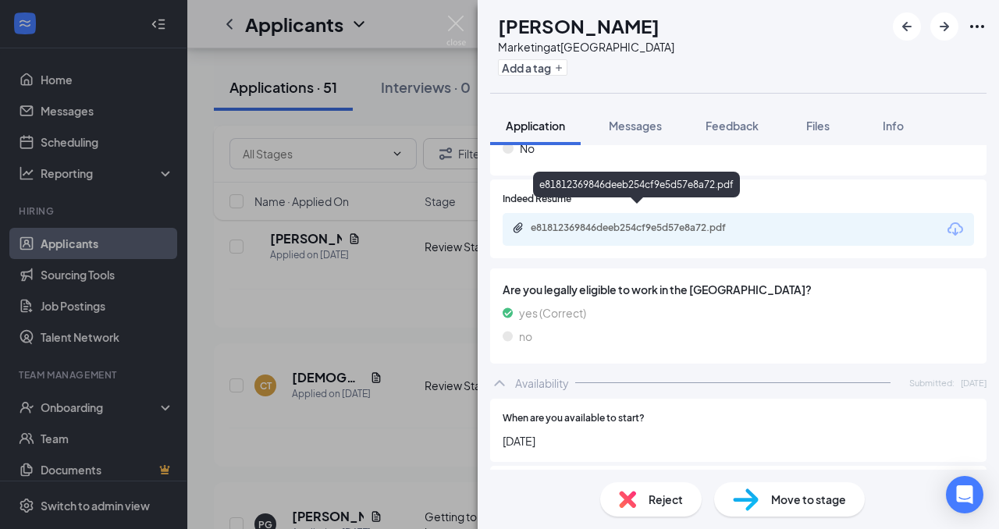
click at [737, 222] on div "e81812369846deeb254cf9e5d57e8a72.pdf" at bounding box center [640, 228] width 218 height 12
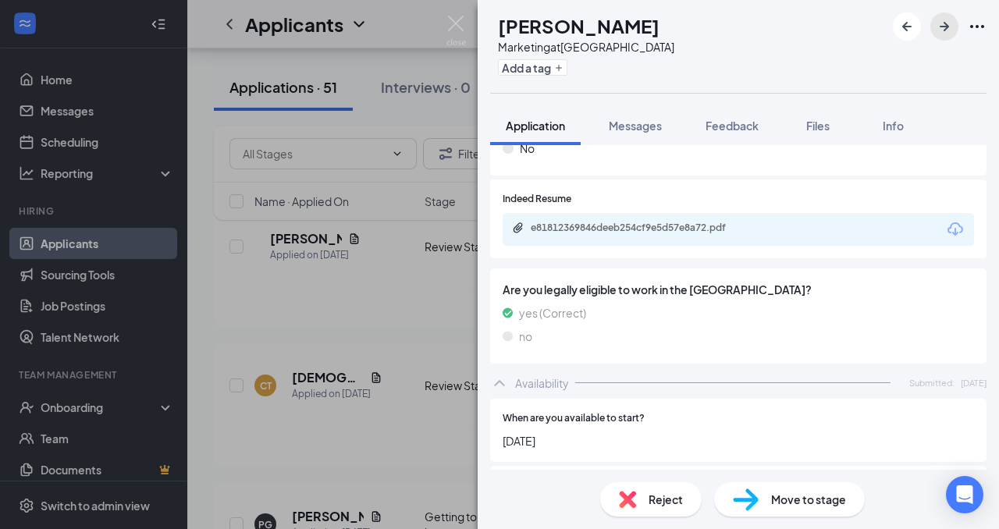
click at [946, 29] on icon "ArrowRight" at bounding box center [944, 26] width 9 height 9
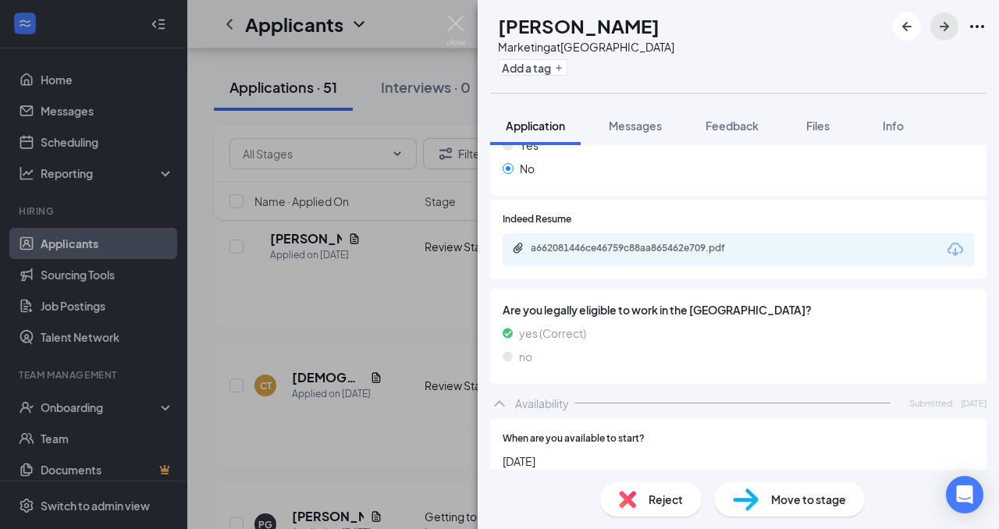
scroll to position [829, 0]
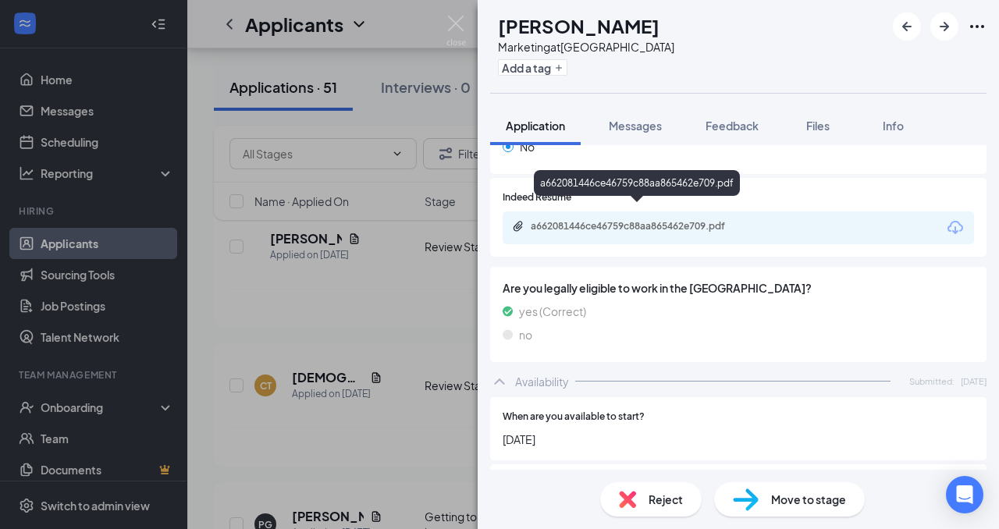
click at [692, 220] on div "a662081446ce46759c88aa865462e709.pdf" at bounding box center [640, 226] width 218 height 12
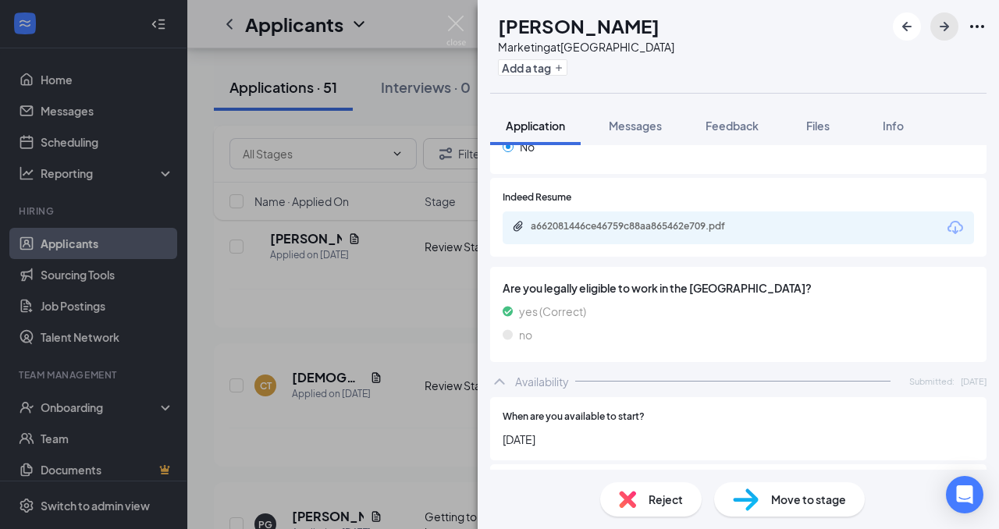
click at [944, 27] on icon "ArrowRight" at bounding box center [944, 26] width 9 height 9
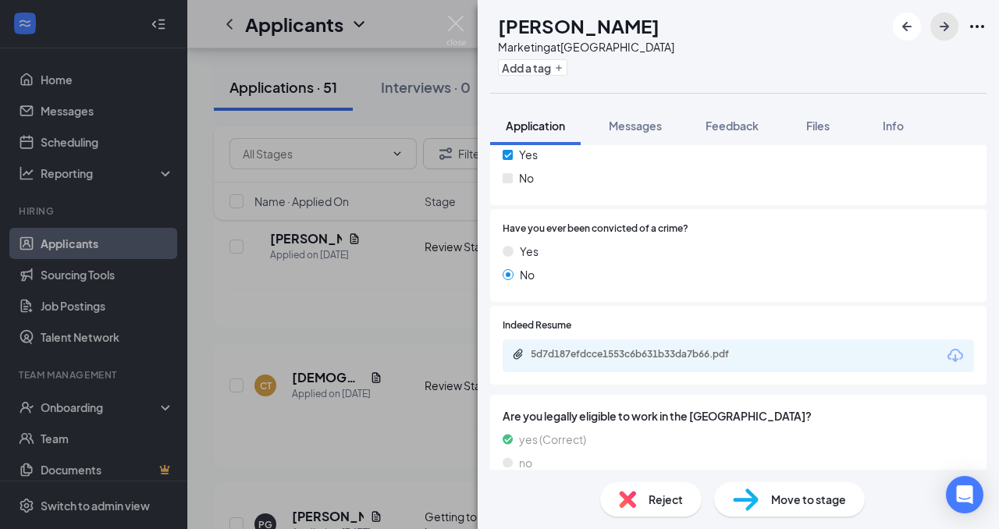
scroll to position [741, 0]
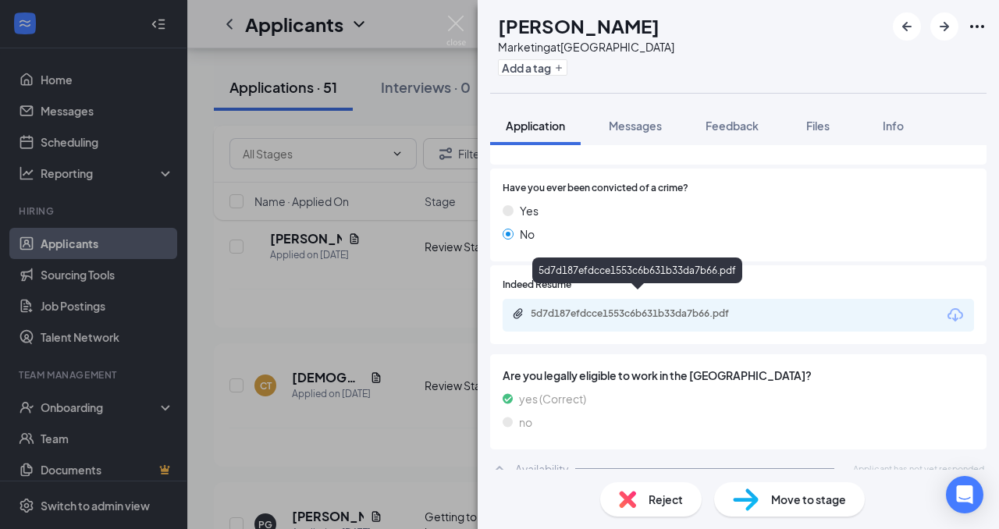
click at [688, 307] on div "5d7d187efdcce1553c6b631b33da7b66.pdf" at bounding box center [640, 313] width 218 height 12
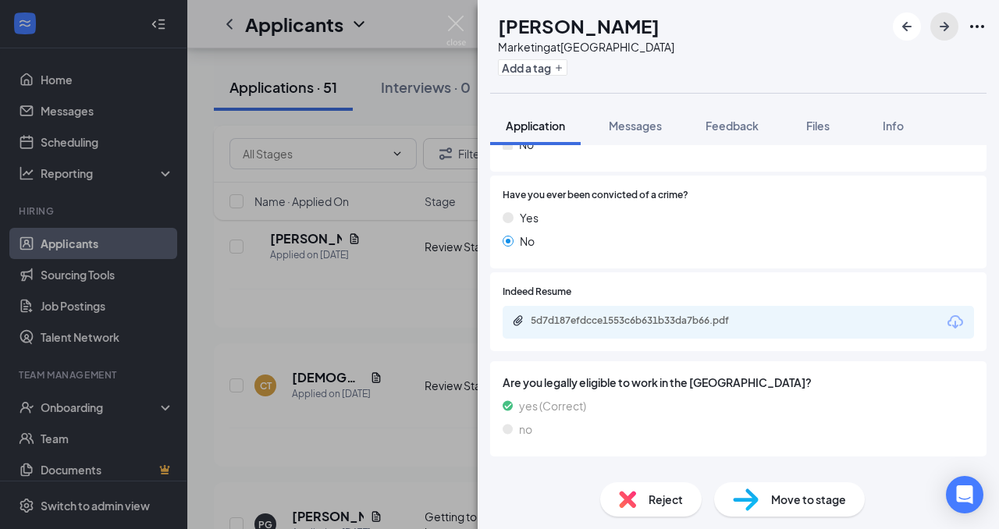
click at [942, 33] on icon "ArrowRight" at bounding box center [944, 26] width 19 height 19
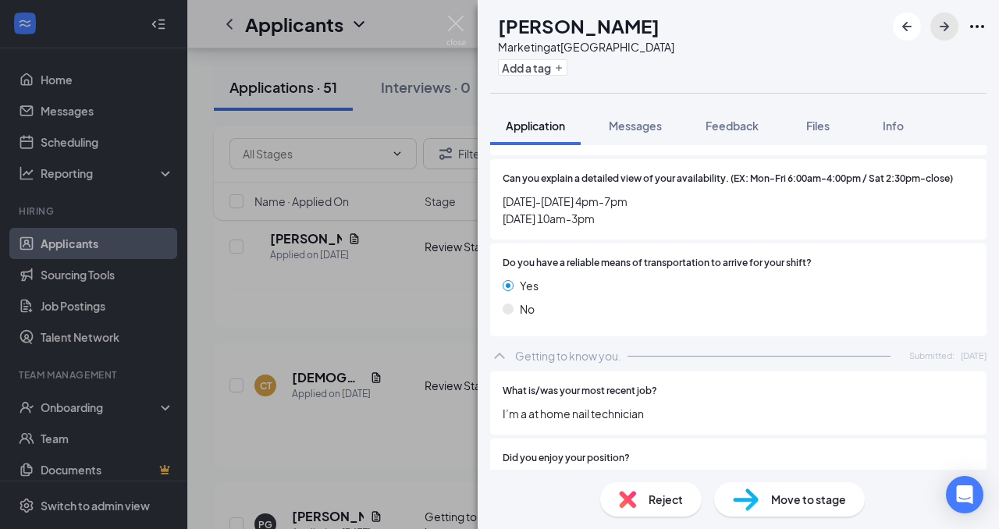
scroll to position [1428, 0]
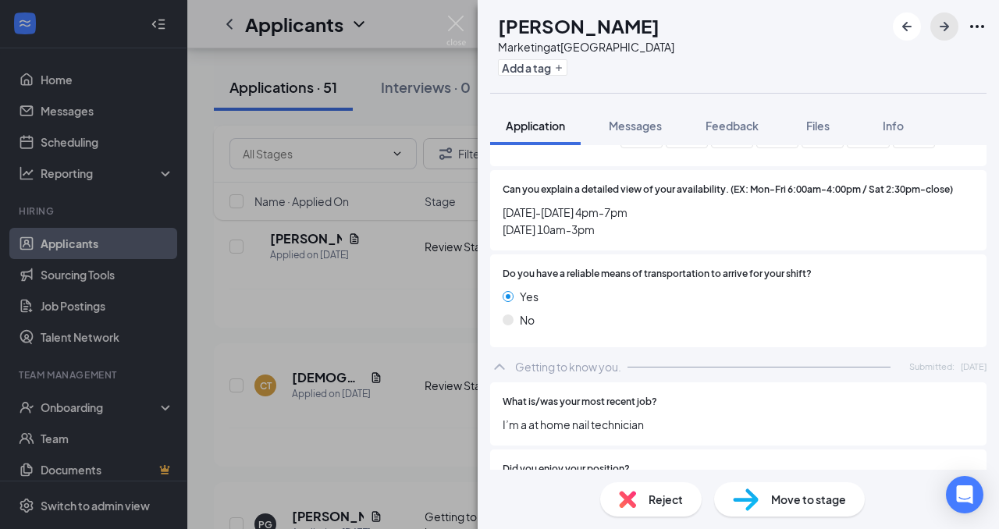
click at [940, 25] on icon "ArrowRight" at bounding box center [944, 26] width 19 height 19
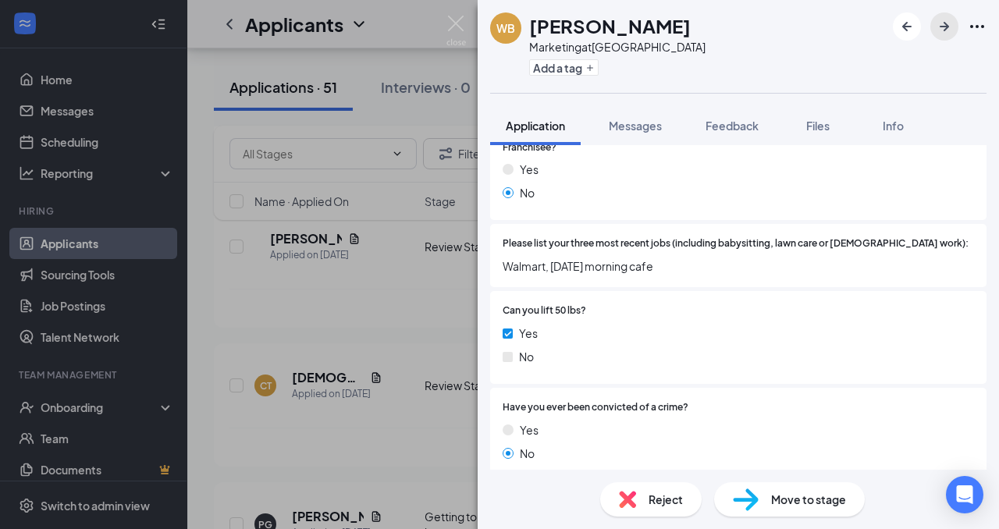
scroll to position [741, 0]
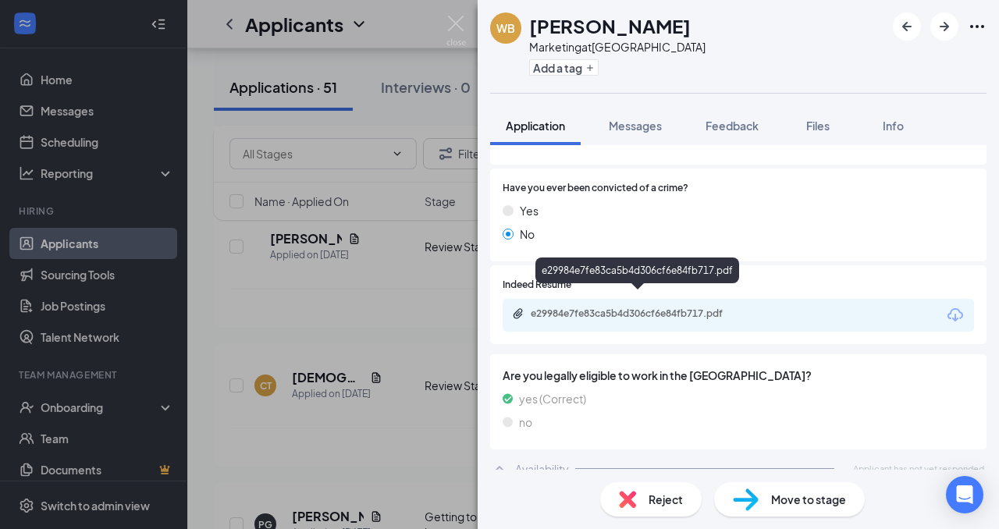
click at [662, 307] on div "e29984e7fe83ca5b4d306cf6e84fb717.pdf" at bounding box center [640, 313] width 218 height 12
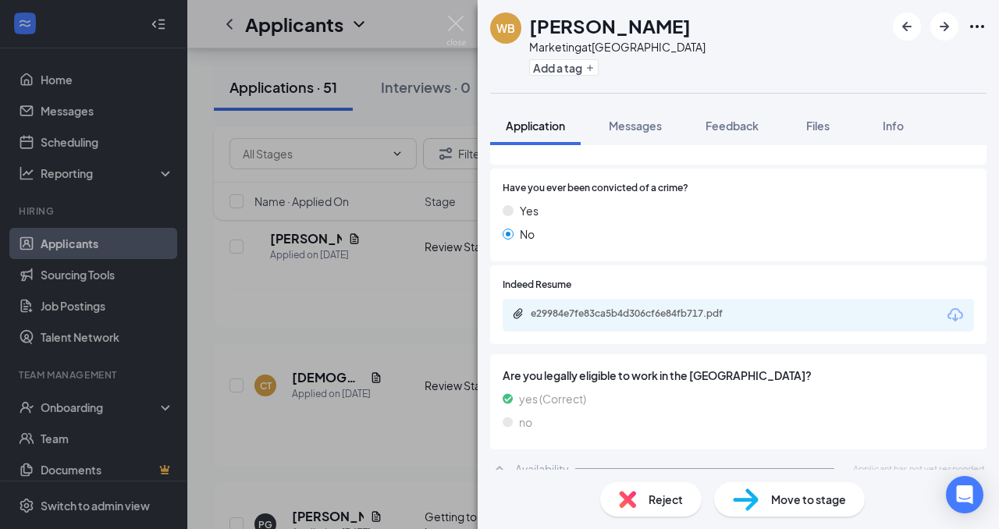
scroll to position [734, 0]
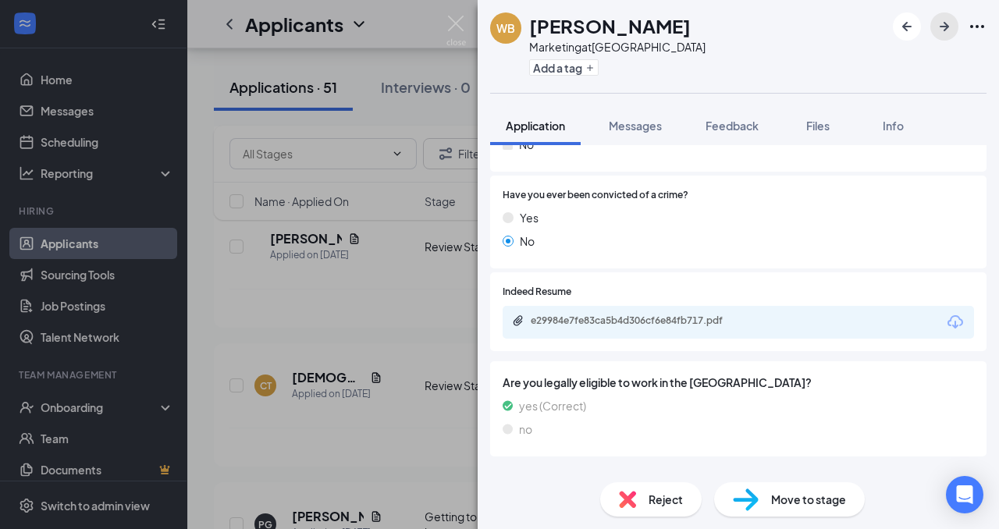
click at [946, 29] on icon "ArrowRight" at bounding box center [944, 26] width 9 height 9
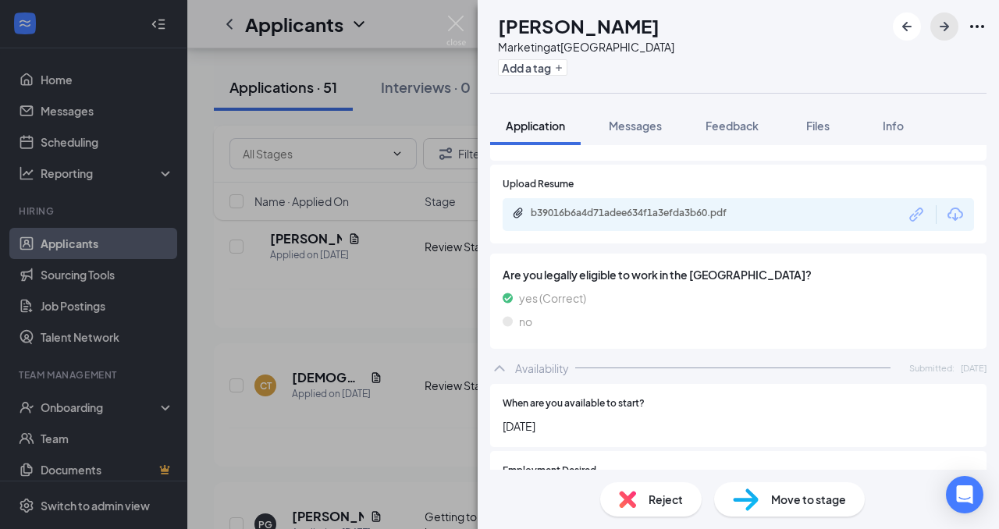
scroll to position [949, 0]
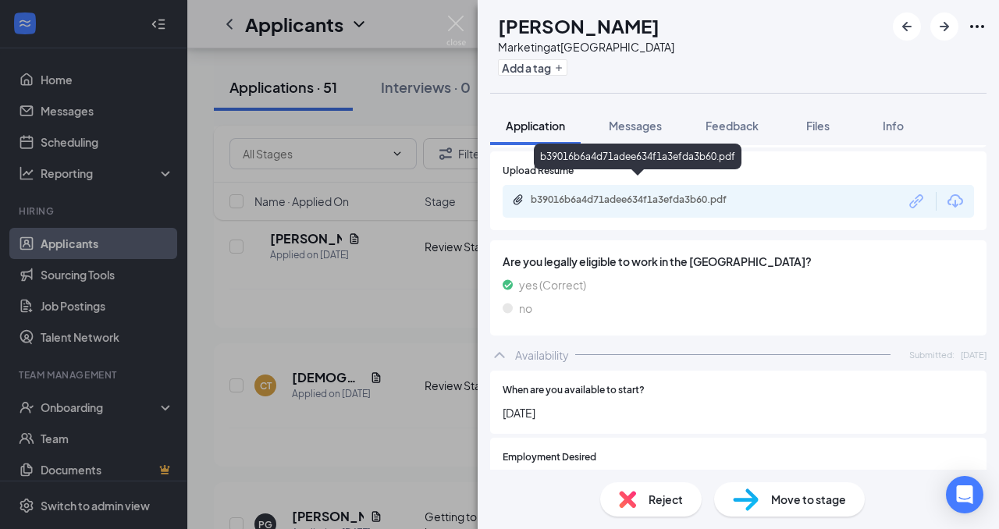
click at [723, 194] on div "b39016b6a4d71adee634f1a3efda3b60.pdf" at bounding box center [640, 200] width 218 height 12
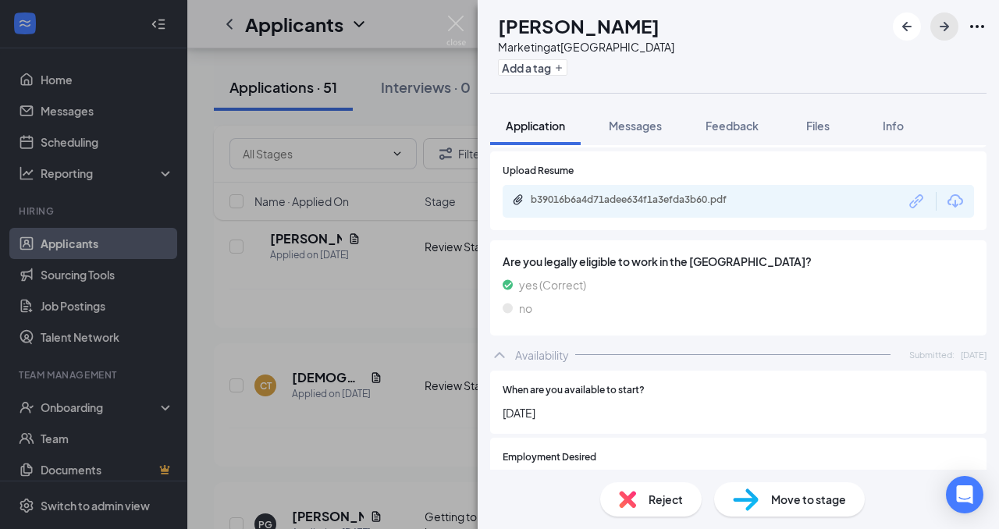
click at [947, 29] on icon "ArrowRight" at bounding box center [944, 26] width 19 height 19
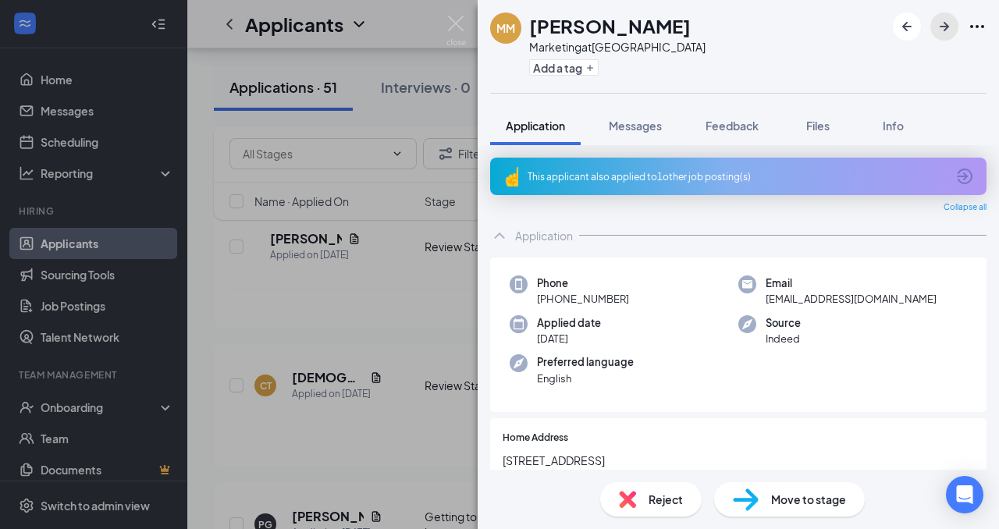
click at [947, 29] on icon "ArrowRight" at bounding box center [944, 26] width 19 height 19
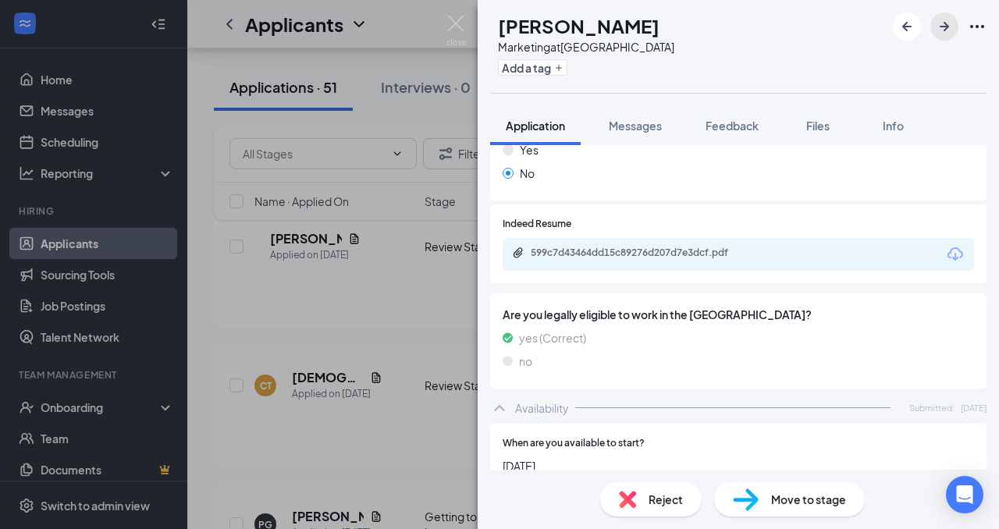
scroll to position [811, 0]
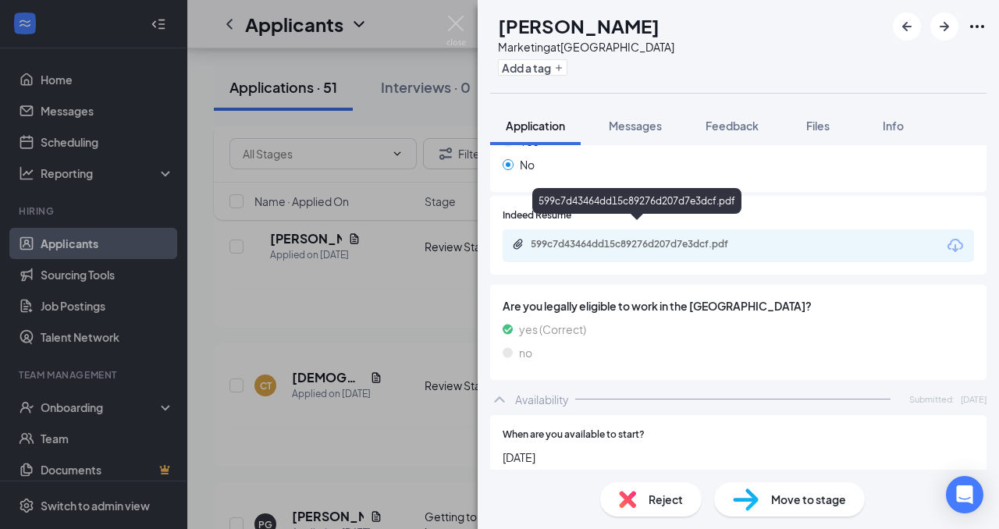
click at [709, 238] on div "599c7d43464dd15c89276d207d7e3dcf.pdf" at bounding box center [638, 245] width 253 height 15
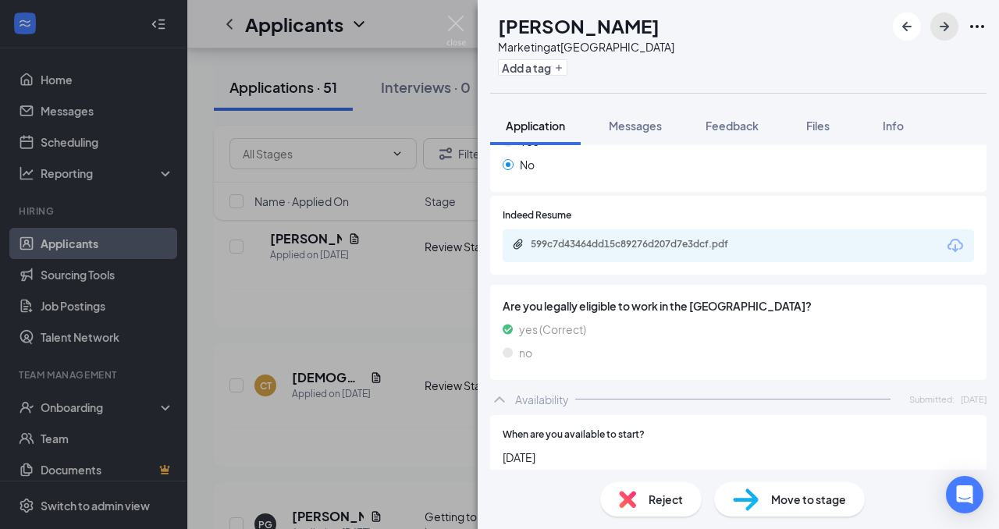
click at [940, 22] on icon "ArrowRight" at bounding box center [944, 26] width 19 height 19
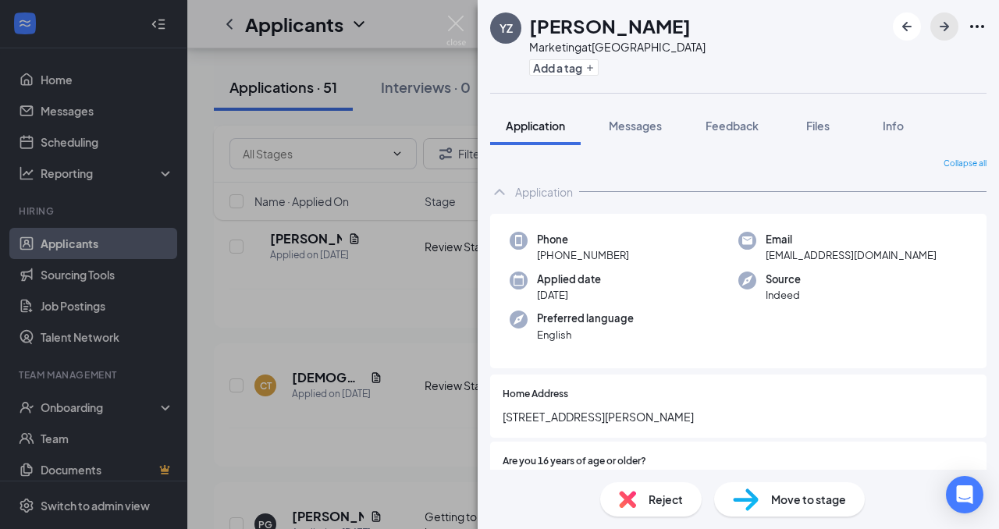
click at [940, 22] on icon "ArrowRight" at bounding box center [944, 26] width 19 height 19
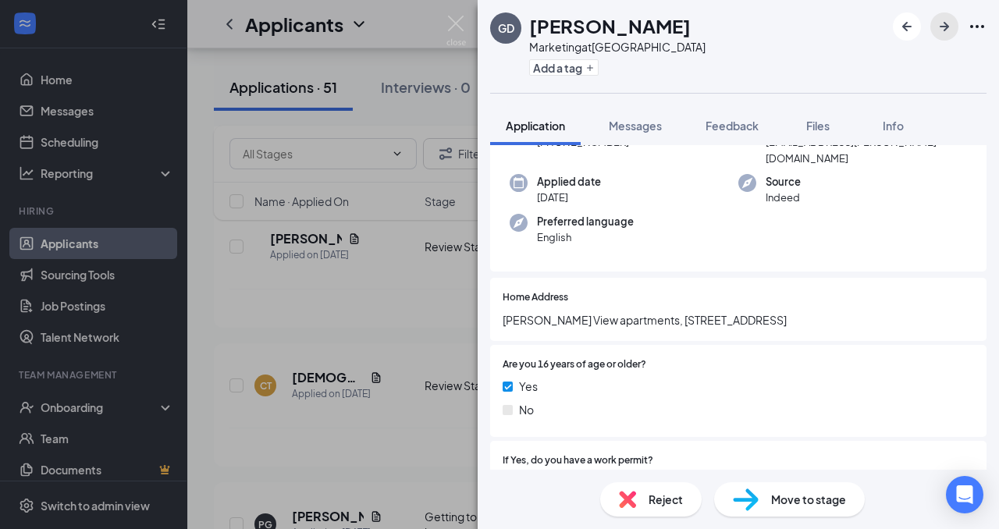
scroll to position [209, 0]
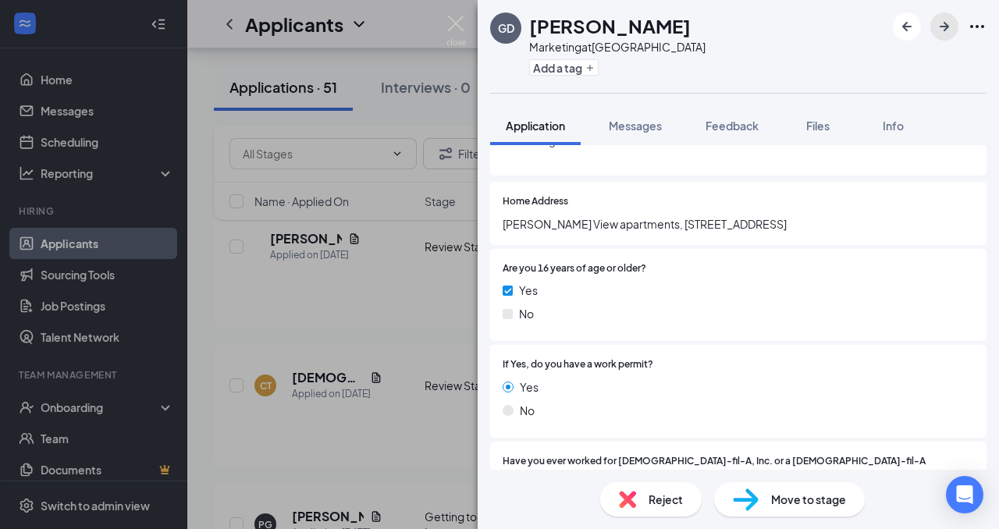
click at [944, 25] on icon "ArrowRight" at bounding box center [944, 26] width 19 height 19
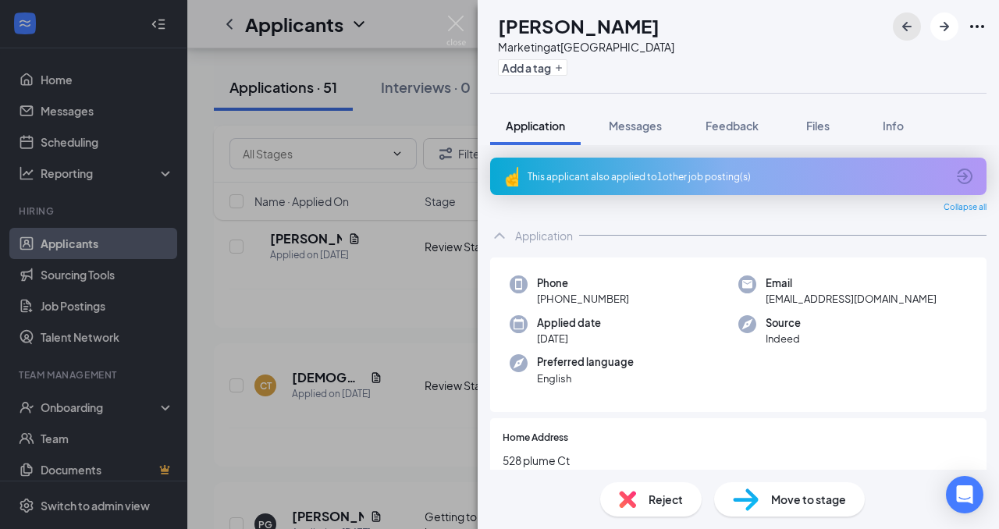
click at [913, 23] on icon "ArrowLeftNew" at bounding box center [906, 26] width 19 height 19
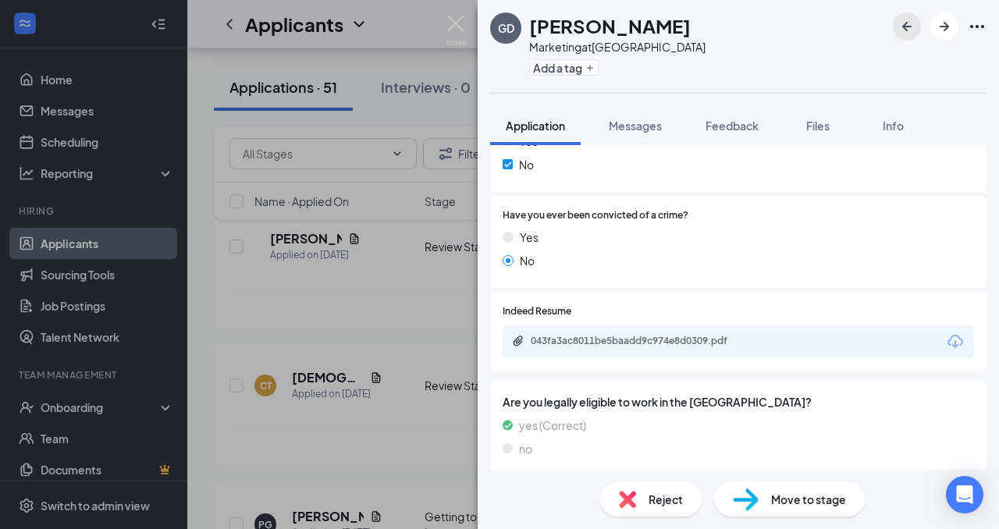
scroll to position [751, 0]
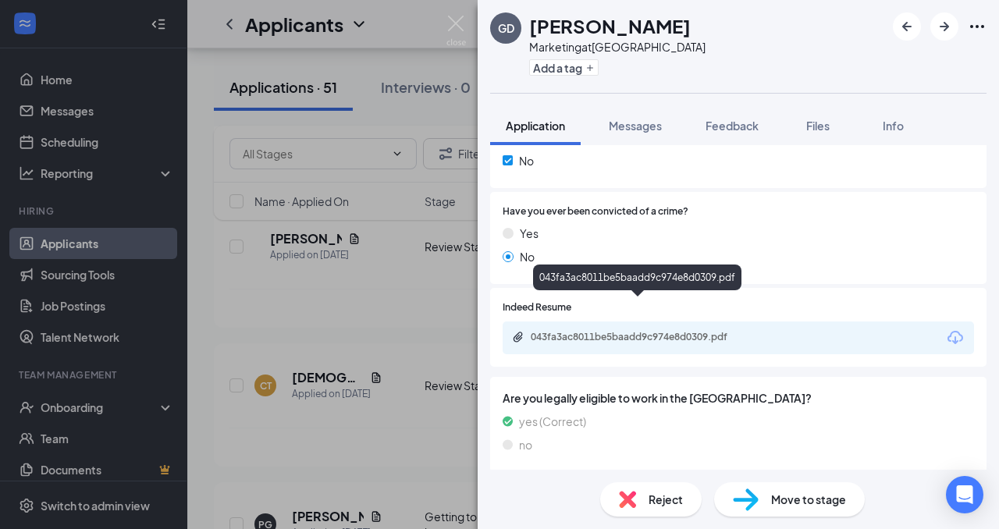
click at [693, 331] on div "043fa3ac8011be5baadd9c974e8d0309.pdf" at bounding box center [640, 337] width 218 height 12
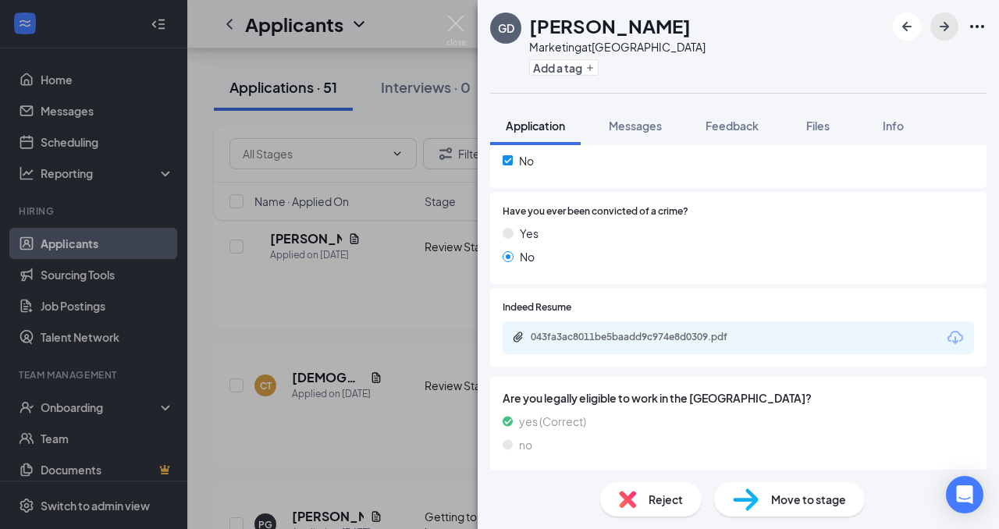
click at [942, 34] on icon "ArrowRight" at bounding box center [944, 26] width 19 height 19
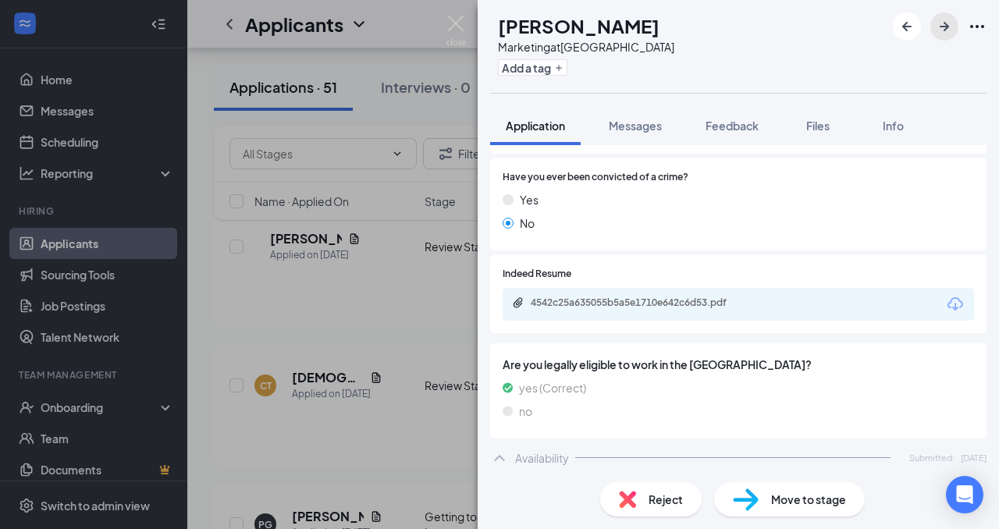
scroll to position [820, 0]
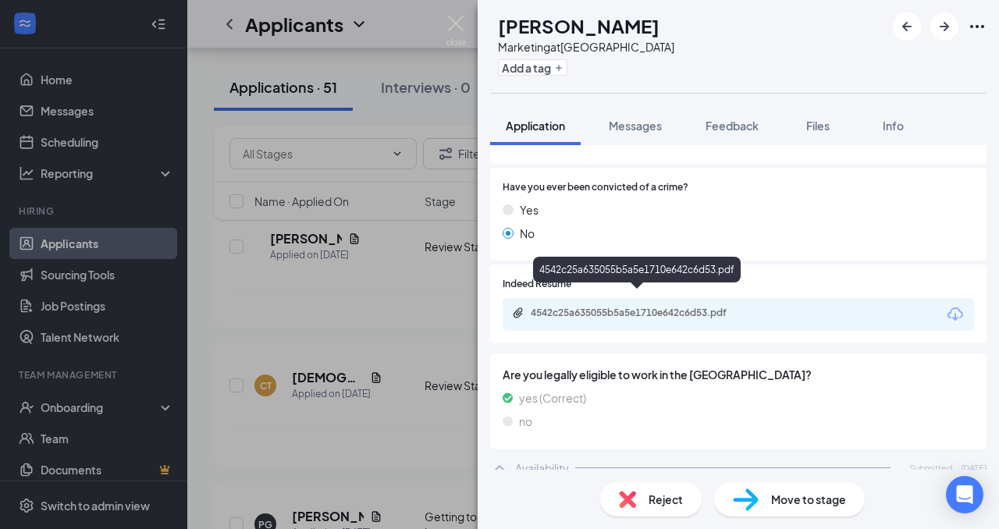
click at [720, 307] on div "4542c25a635055b5a5e1710e642c6d53.pdf" at bounding box center [640, 313] width 218 height 12
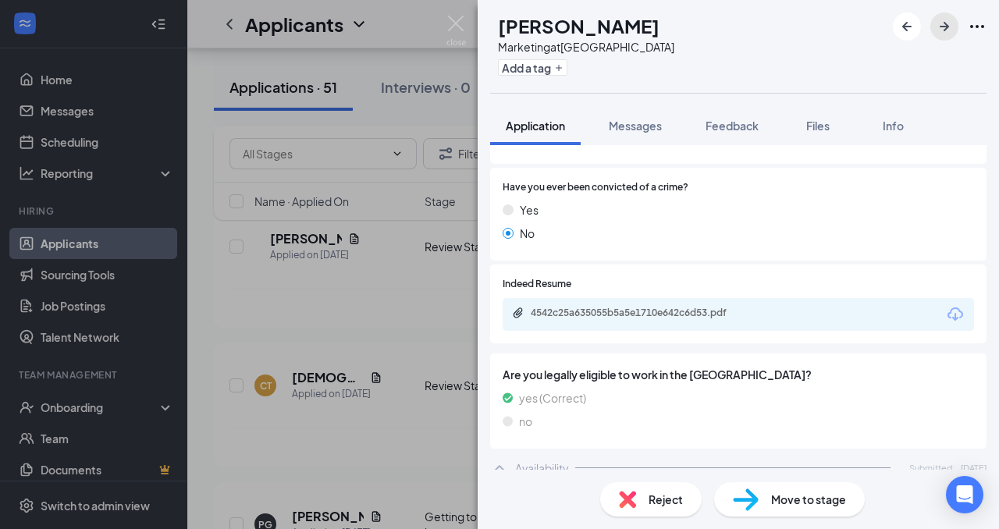
click at [940, 20] on icon "ArrowRight" at bounding box center [944, 26] width 19 height 19
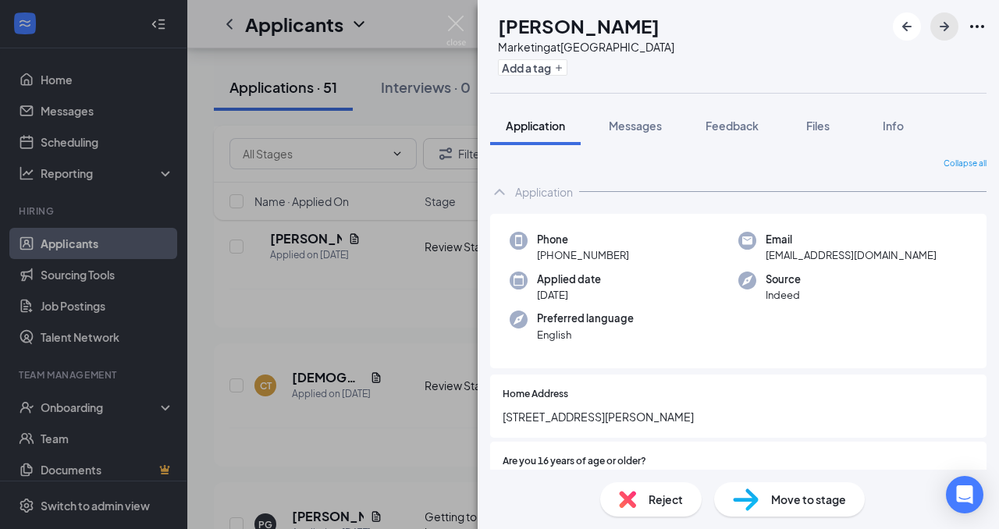
click at [940, 20] on icon "ArrowRight" at bounding box center [944, 26] width 19 height 19
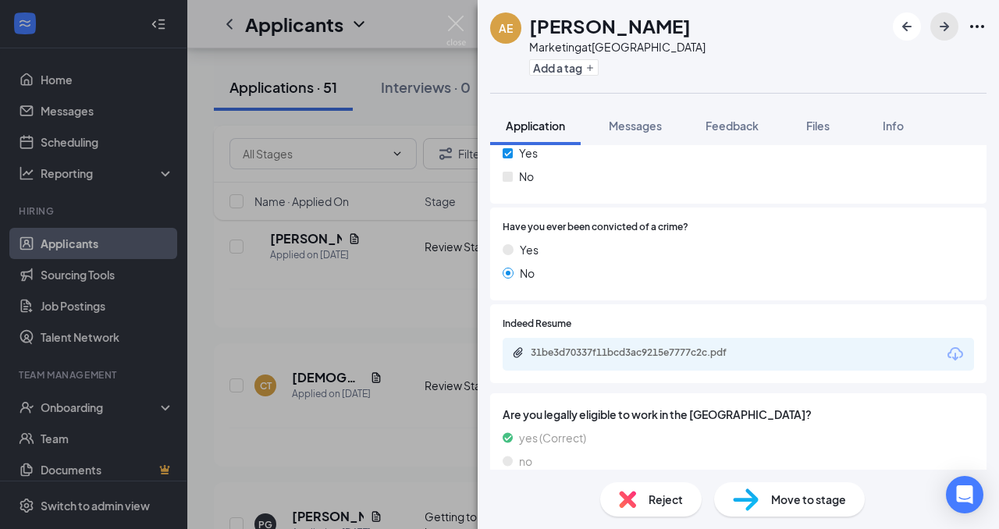
scroll to position [690, 0]
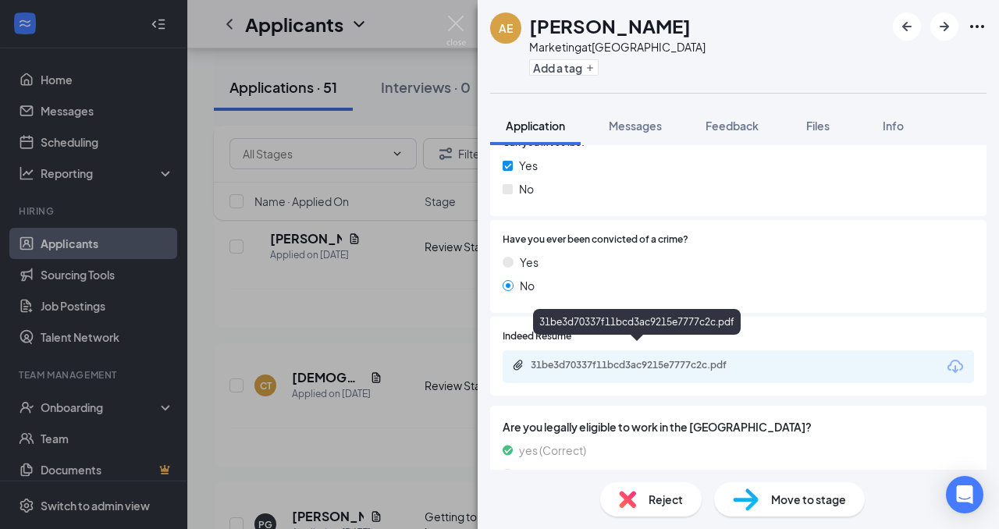
click at [683, 359] on div "31be3d70337f11bcd3ac9215e7777c2c.pdf" at bounding box center [640, 365] width 218 height 12
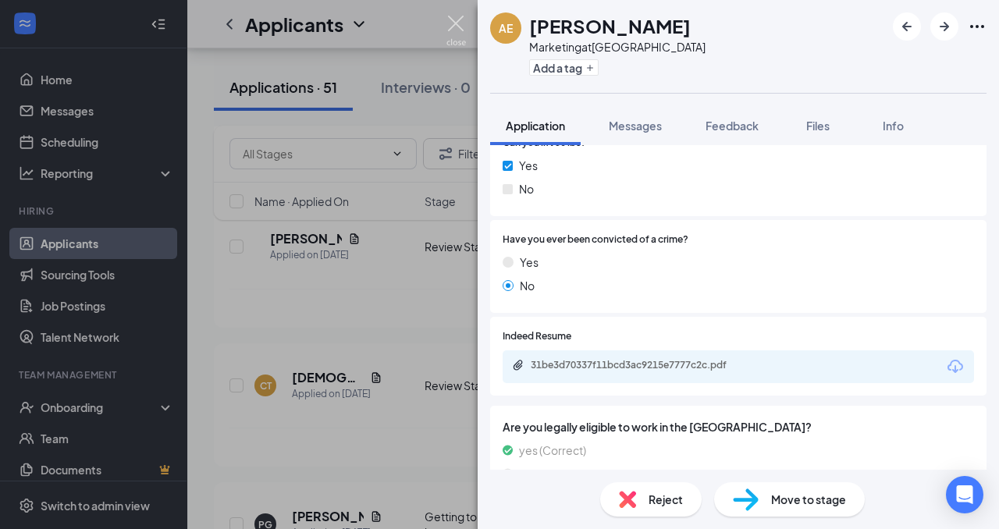
click at [463, 20] on img at bounding box center [456, 31] width 20 height 30
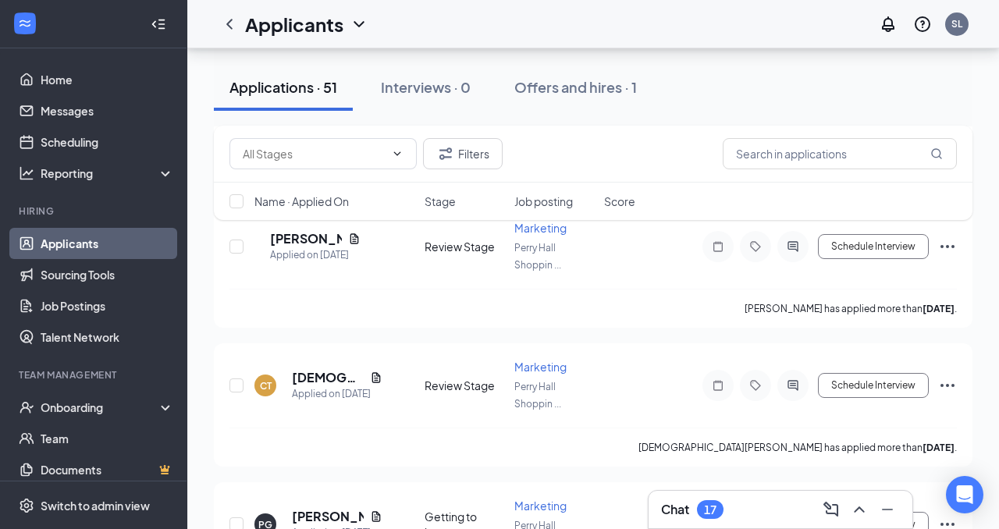
click at [300, 83] on div "Applications · 51" at bounding box center [283, 87] width 108 height 20
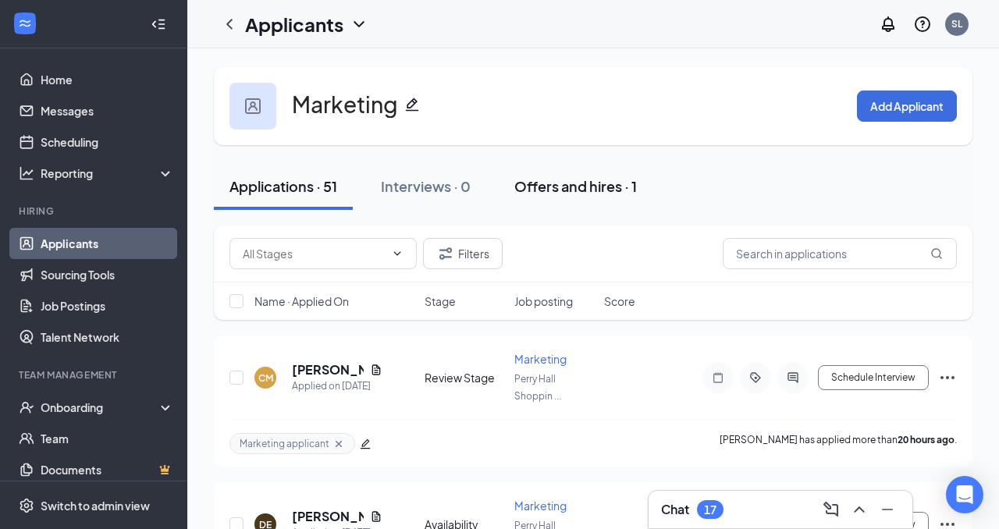
click at [602, 184] on div "Offers and hires · 1" at bounding box center [575, 186] width 123 height 20
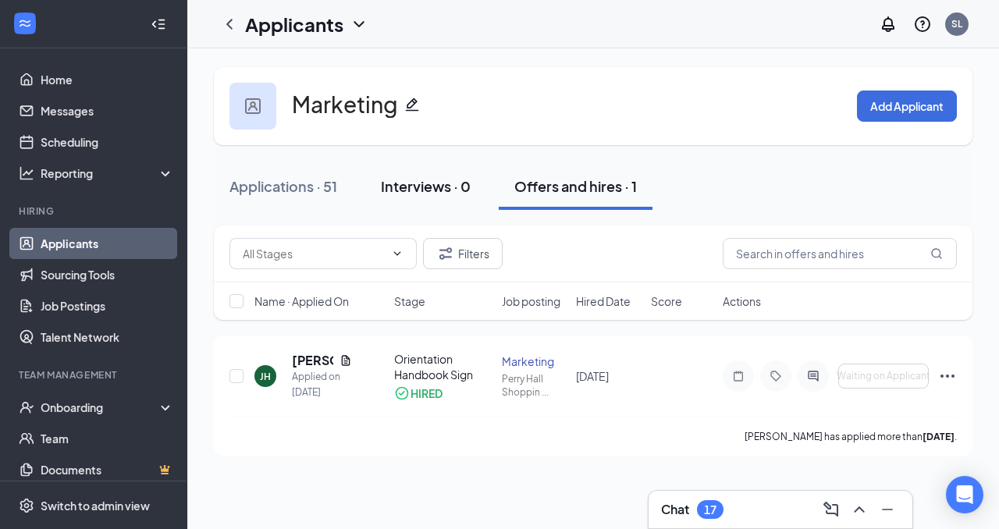
click at [407, 181] on div "Interviews · 0" at bounding box center [426, 186] width 90 height 20
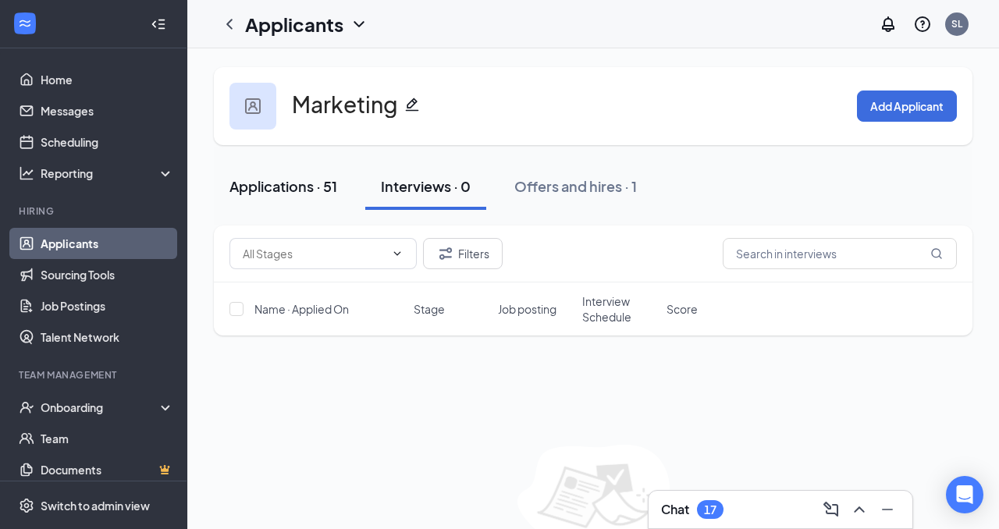
click at [296, 173] on button "Applications · 51" at bounding box center [283, 186] width 139 height 47
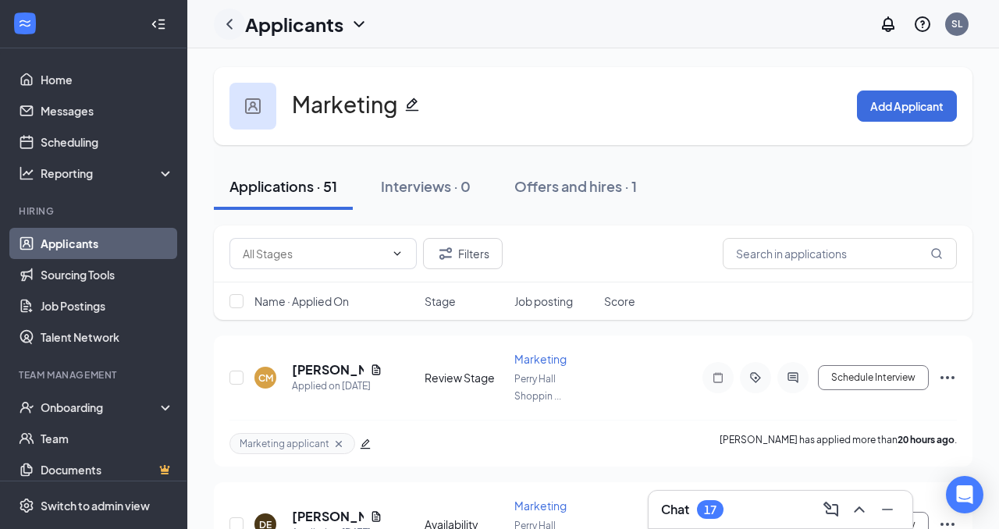
click at [232, 27] on icon "ChevronLeft" at bounding box center [229, 24] width 19 height 19
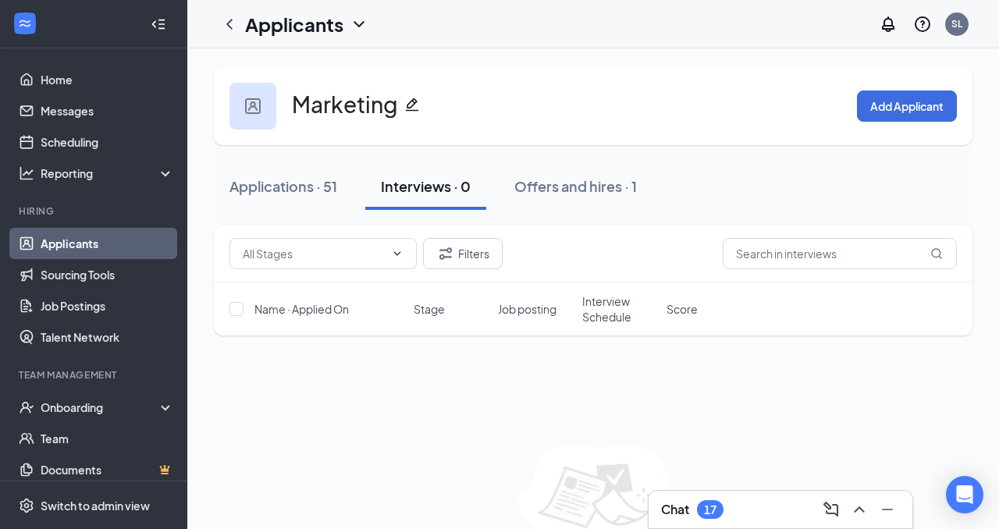
click at [62, 241] on link "Applicants" at bounding box center [107, 243] width 133 height 31
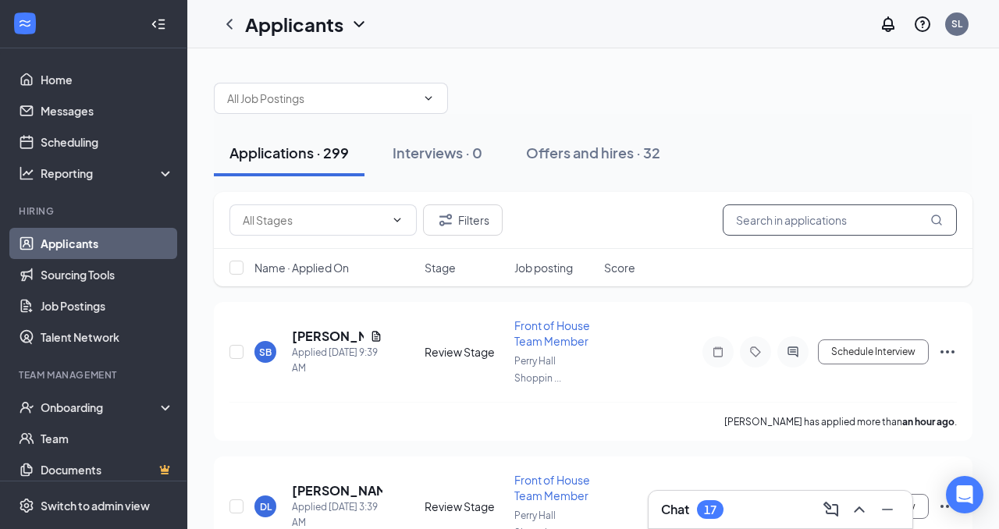
click at [815, 218] on input "text" at bounding box center [840, 219] width 234 height 31
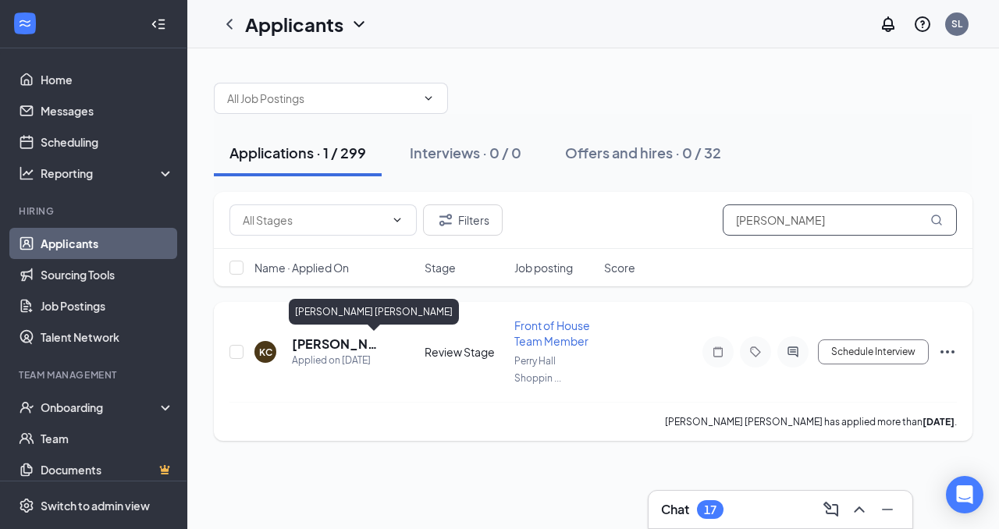
type input "[PERSON_NAME]"
click at [329, 340] on h5 "[PERSON_NAME] [PERSON_NAME]" at bounding box center [337, 344] width 91 height 17
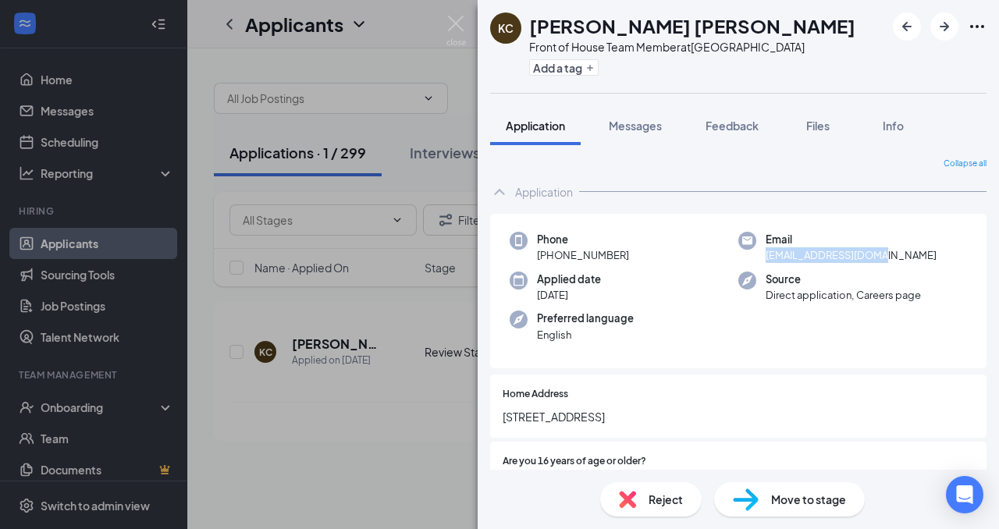
drag, startPoint x: 767, startPoint y: 255, endPoint x: 876, endPoint y: 254, distance: 108.5
click at [876, 254] on div "Email [EMAIL_ADDRESS][DOMAIN_NAME]" at bounding box center [852, 248] width 229 height 32
click at [862, 254] on span "[EMAIL_ADDRESS][DOMAIN_NAME]" at bounding box center [851, 255] width 171 height 16
drag, startPoint x: 765, startPoint y: 256, endPoint x: 869, endPoint y: 253, distance: 103.8
click at [869, 253] on span "[EMAIL_ADDRESS][DOMAIN_NAME]" at bounding box center [851, 255] width 171 height 16
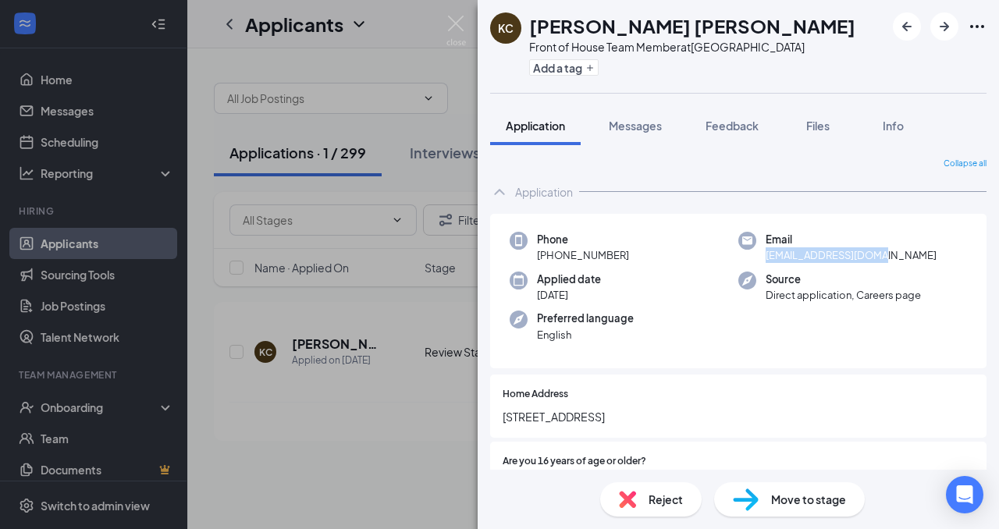
copy span "[EMAIL_ADDRESS][DOMAIN_NAME]"
